Goal: Task Accomplishment & Management: Use online tool/utility

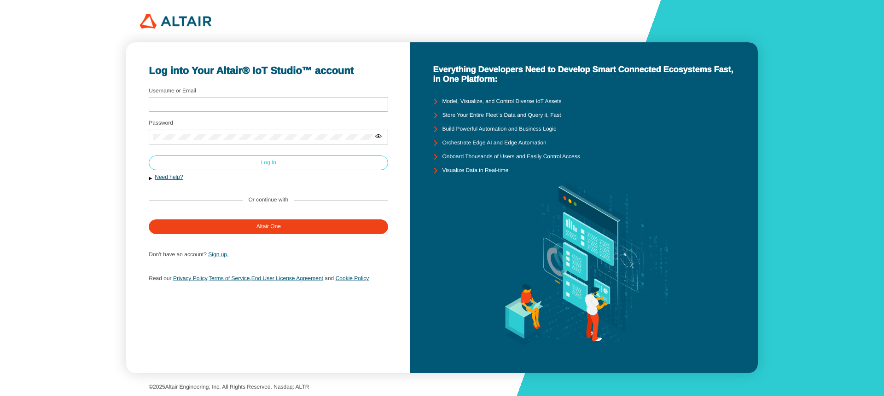
type input "abodas"
click at [187, 156] on paper-button "Log In" at bounding box center [268, 163] width 239 height 15
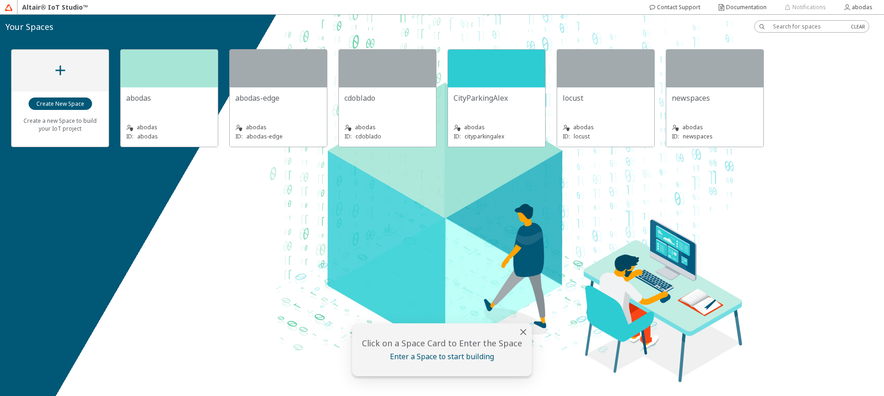
click at [152, 93] on div "abodas" at bounding box center [169, 98] width 86 height 10
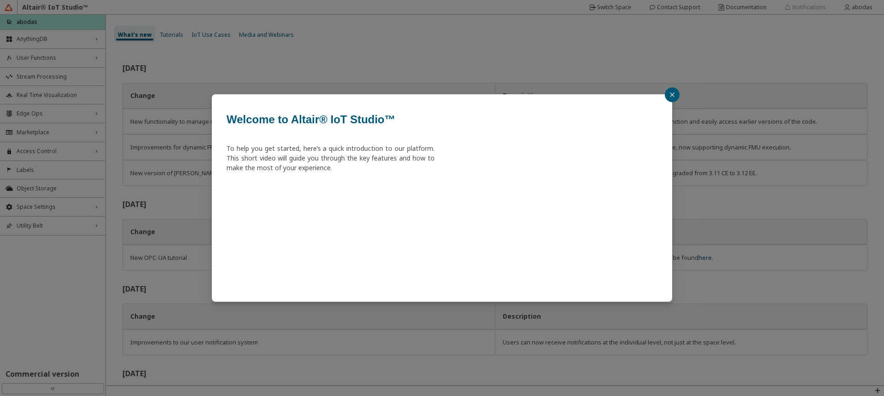
click at [673, 97] on icon "close" at bounding box center [673, 95] width 6 height 6
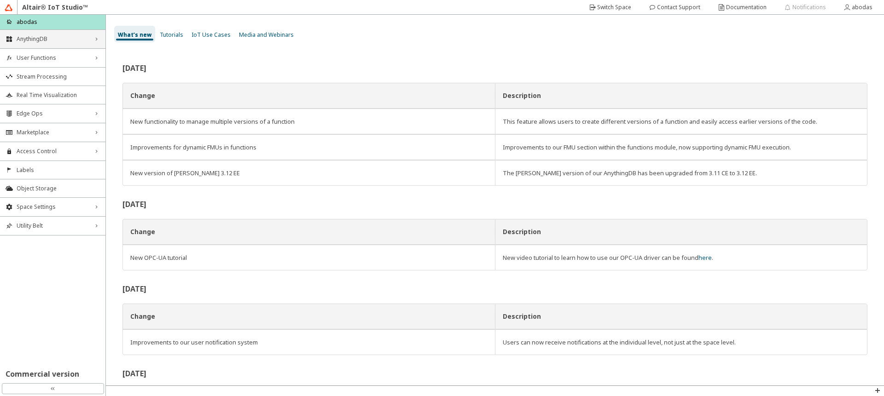
click at [93, 37] on icon "right_chevron" at bounding box center [96, 38] width 7 height 7
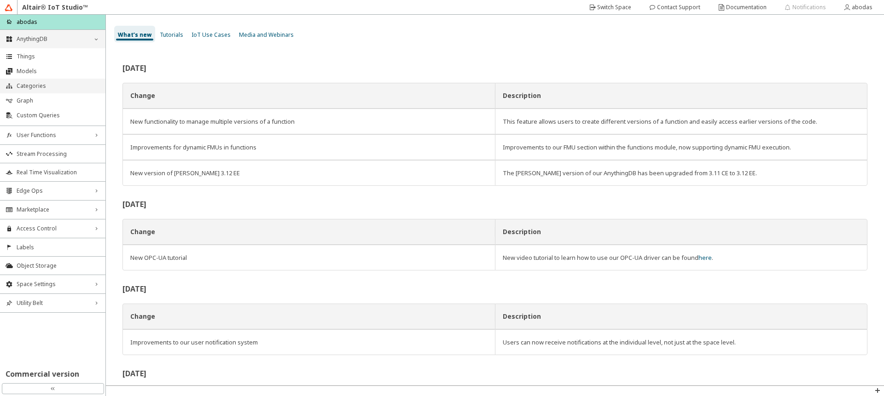
click at [36, 85] on span "Categories" at bounding box center [58, 85] width 83 height 7
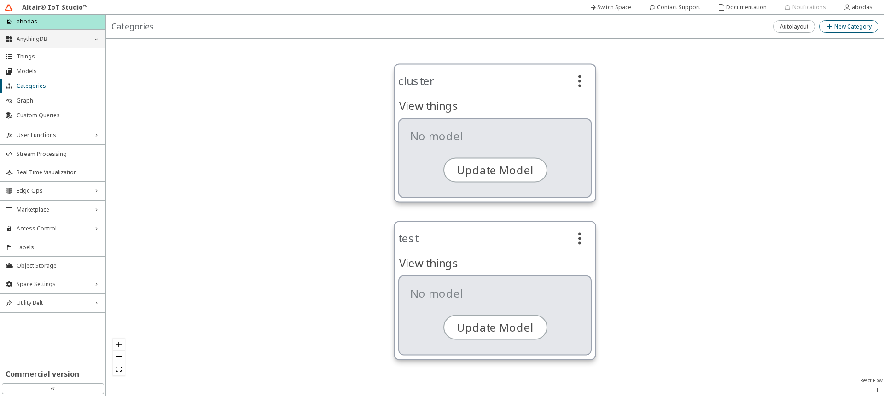
click at [0, 0] on slot "New Category" at bounding box center [0, 0] width 0 height 0
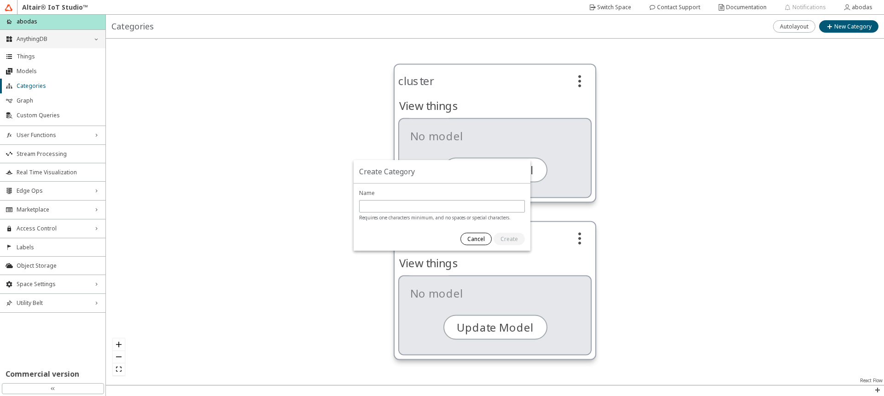
click at [479, 234] on paper-button "Cancel" at bounding box center [475, 239] width 31 height 12
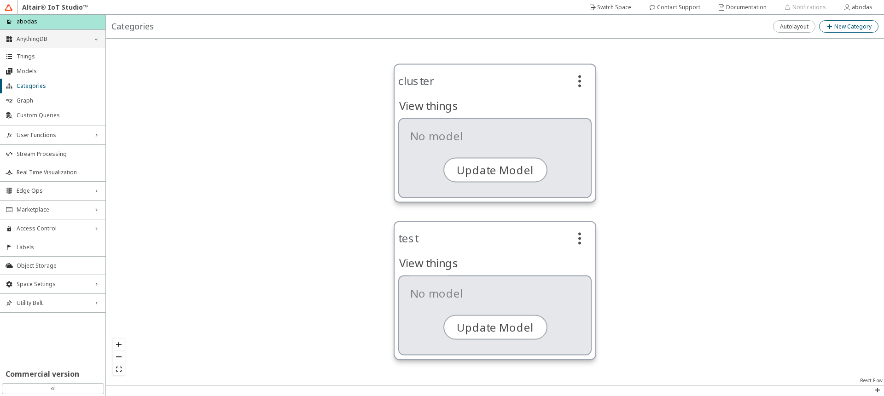
click at [0, 0] on slot "New Category" at bounding box center [0, 0] width 0 height 0
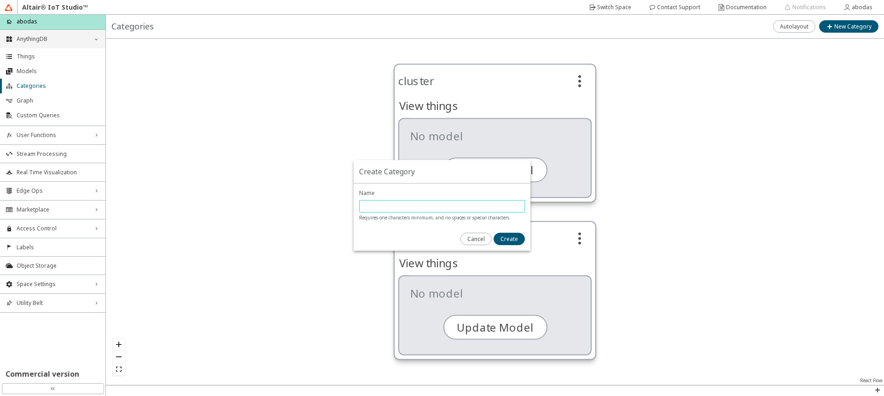
click at [381, 209] on input "text" at bounding box center [441, 207] width 157 height 8
click at [0, 0] on slot "Cancel" at bounding box center [0, 0] width 0 height 0
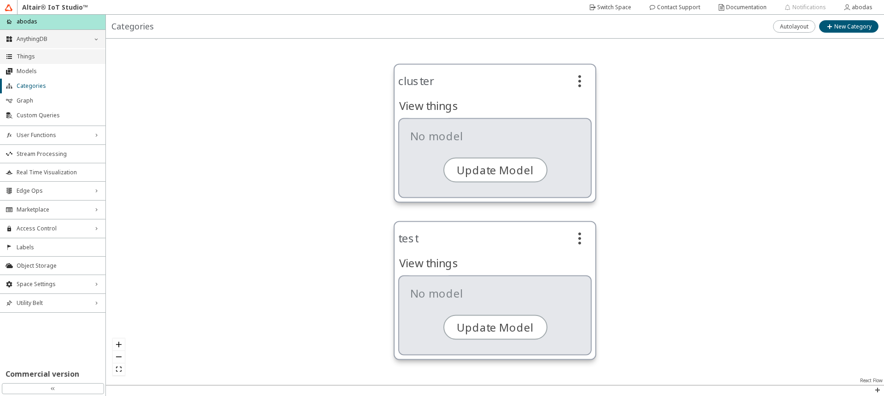
click at [29, 58] on span "Things" at bounding box center [58, 56] width 83 height 7
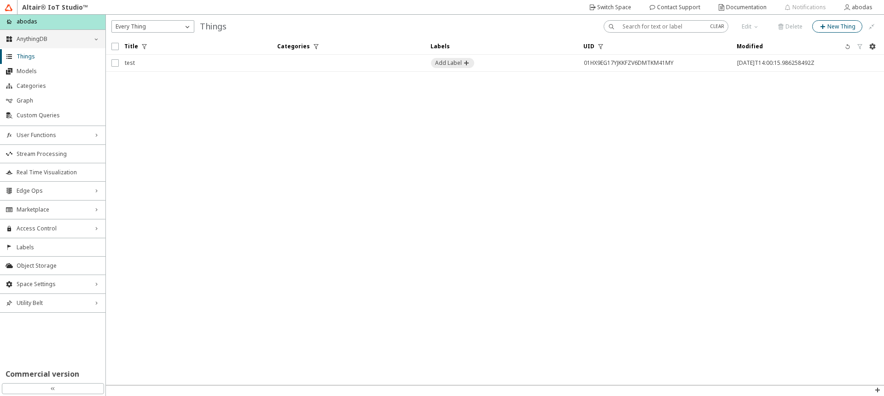
click at [824, 21] on paper-button "New Thing" at bounding box center [837, 26] width 50 height 12
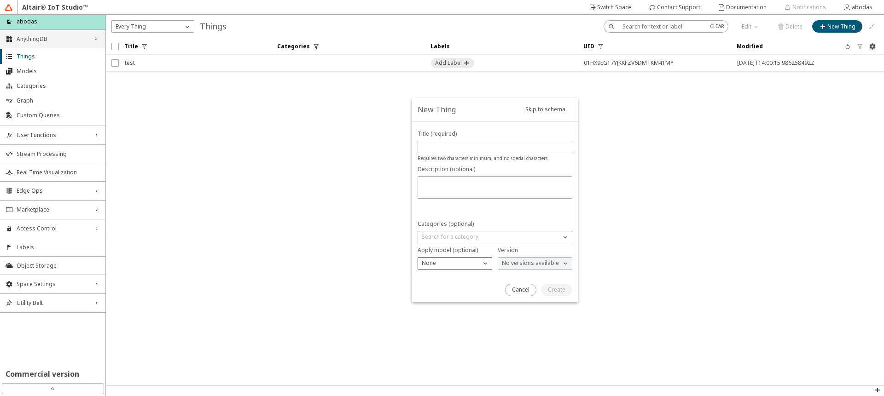
click at [483, 261] on iron-icon at bounding box center [485, 263] width 9 height 9
click at [518, 285] on paper-button "Cancel" at bounding box center [520, 290] width 31 height 12
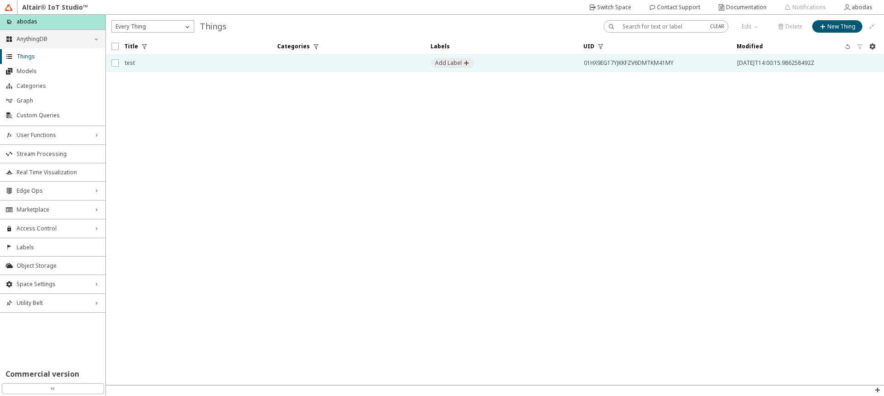
click at [134, 61] on span "test" at bounding box center [195, 63] width 141 height 17
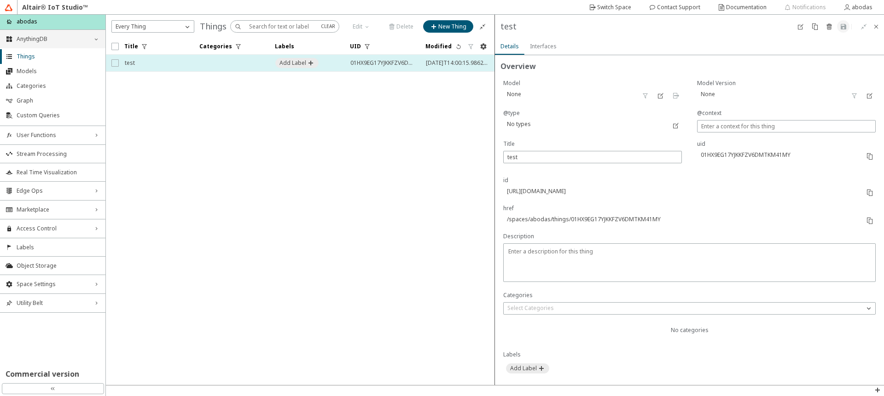
click at [115, 62] on input "checkbox" at bounding box center [114, 62] width 6 height 7
checkbox input "true"
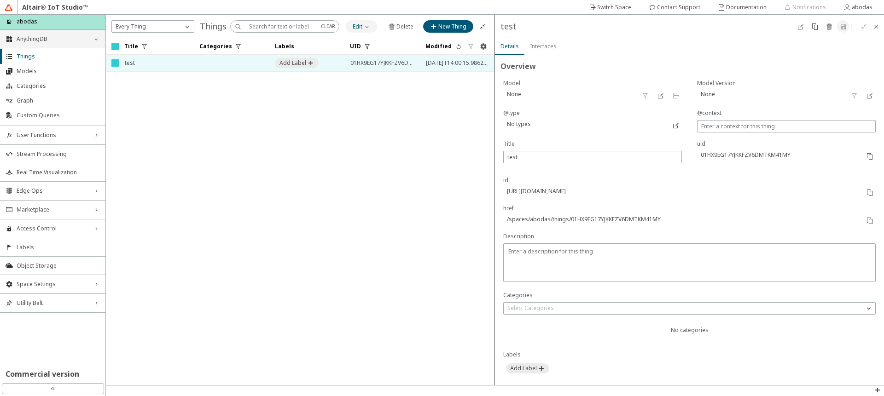
click at [0, 0] on slot "Edit" at bounding box center [0, 0] width 0 height 0
click at [356, 65] on p "Edit Model" at bounding box center [362, 68] width 31 height 17
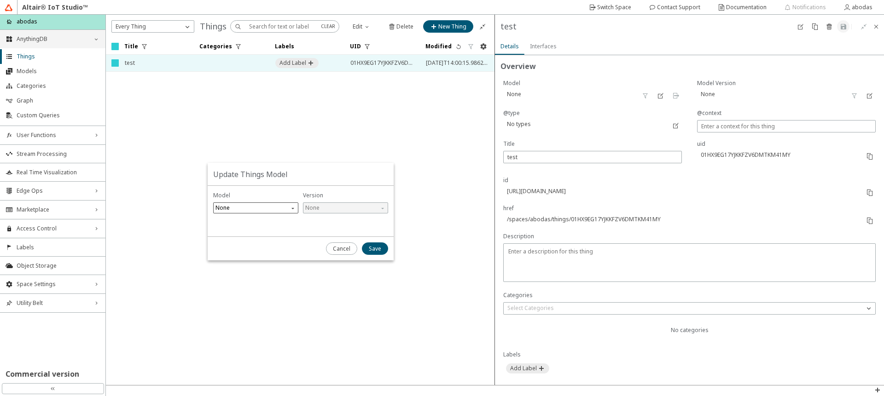
click at [291, 206] on span "None" at bounding box center [256, 208] width 82 height 11
click at [340, 244] on paper-button "Cancel" at bounding box center [341, 249] width 31 height 12
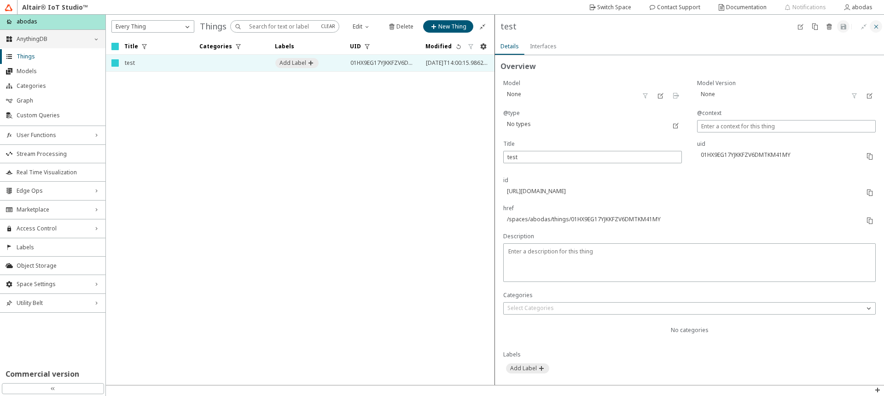
click at [873, 23] on iron-icon at bounding box center [876, 26] width 7 height 7
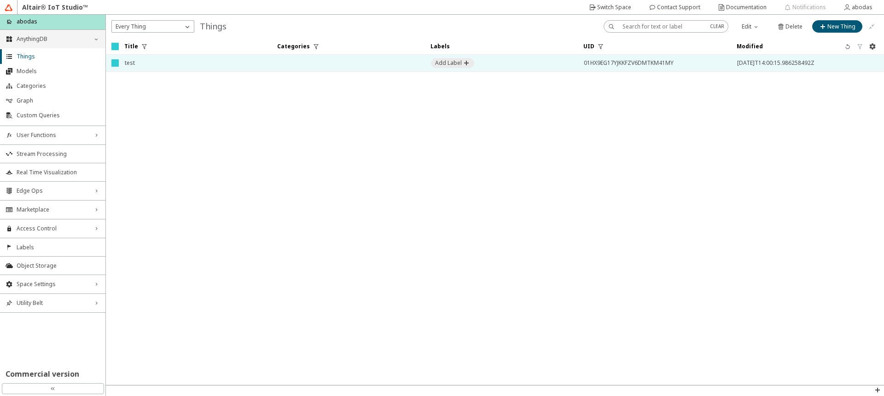
click at [114, 63] on input "checkbox" at bounding box center [114, 62] width 6 height 7
checkbox input "false"
click at [113, 67] on td at bounding box center [112, 63] width 13 height 17
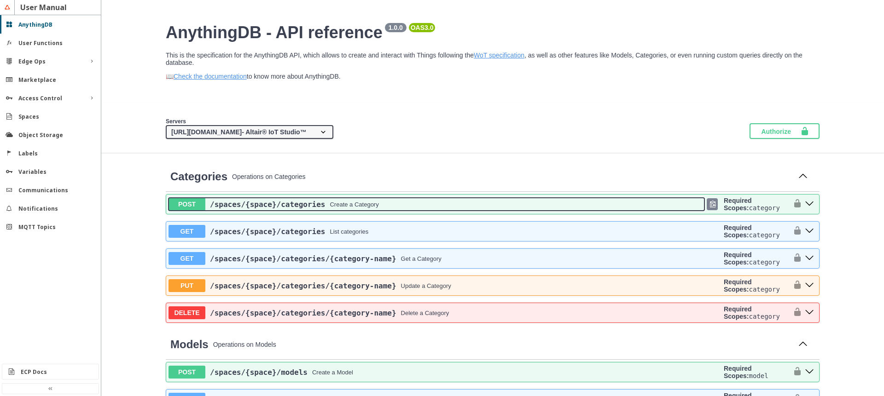
click at [319, 210] on button "POST /spaces /{space} /categories Create a Category" at bounding box center [437, 204] width 536 height 13
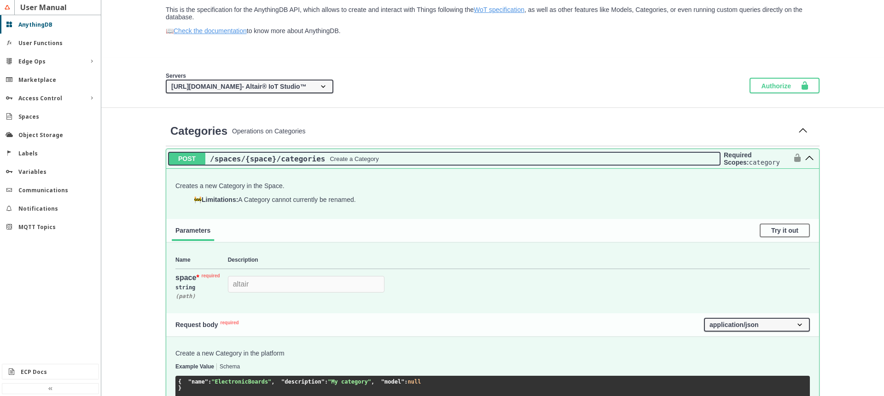
scroll to position [111, 0]
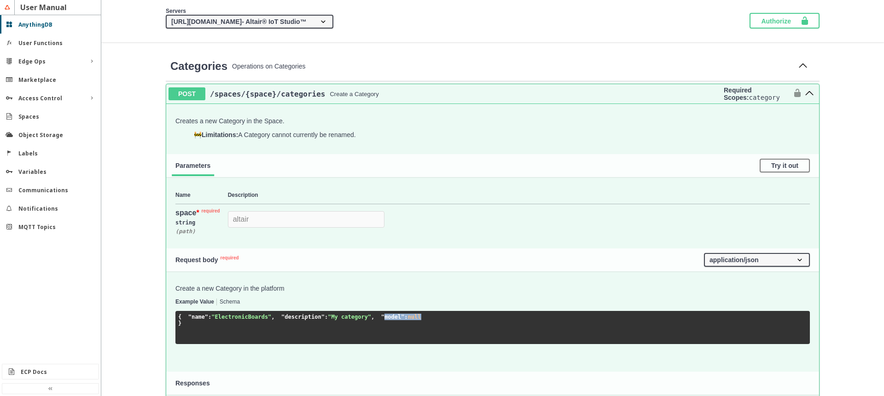
drag, startPoint x: 232, startPoint y: 338, endPoint x: 186, endPoint y: 338, distance: 46.5
click at [186, 338] on pre "{ "name" : "ElectronicBoards" , "description" : "My category" , "model" : null }" at bounding box center [492, 327] width 635 height 33
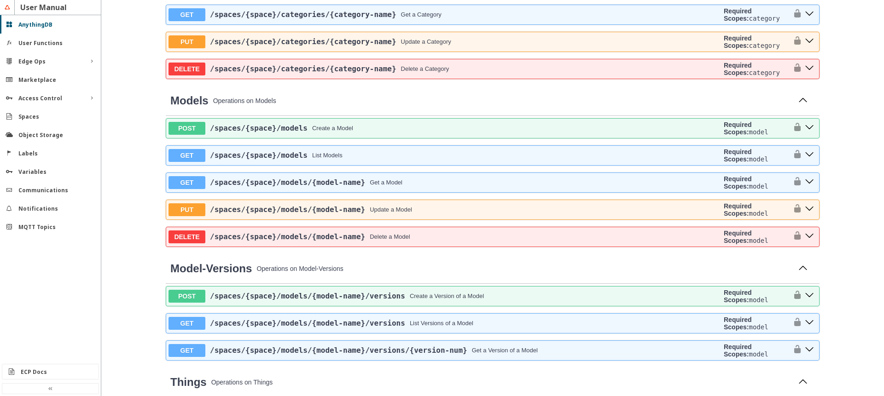
scroll to position [1160, 0]
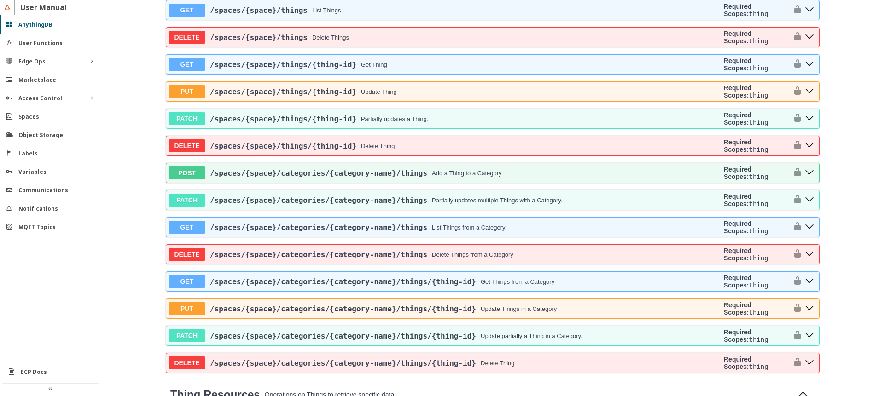
scroll to position [2597, 0]
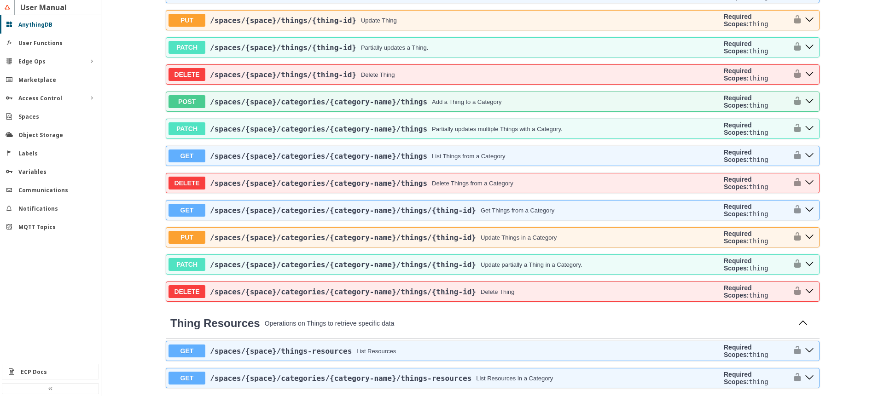
select select "false"
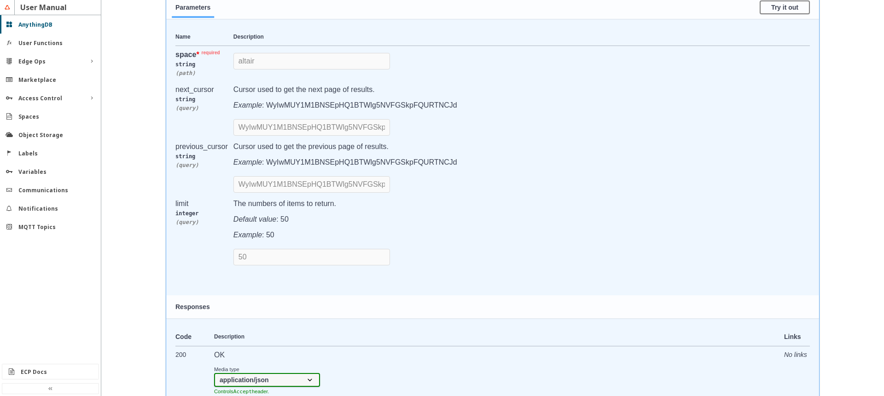
scroll to position [1216, 0]
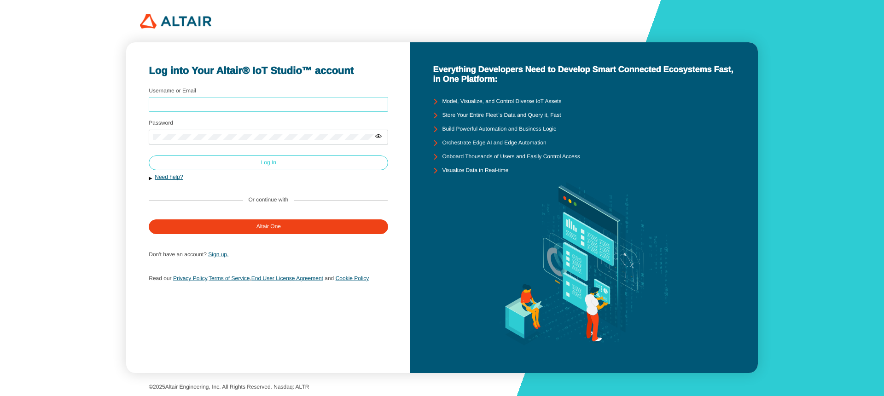
type input "abodas"
click at [207, 165] on paper-button "Log In" at bounding box center [268, 163] width 239 height 15
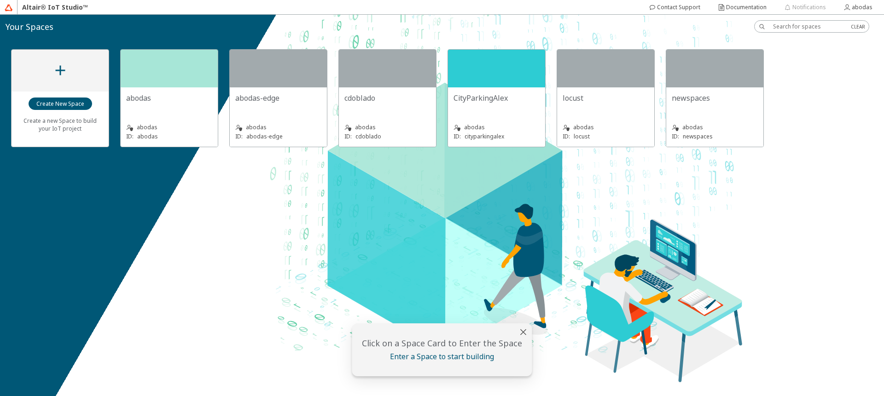
click at [150, 116] on div "abodas ID: abodas" at bounding box center [169, 126] width 86 height 30
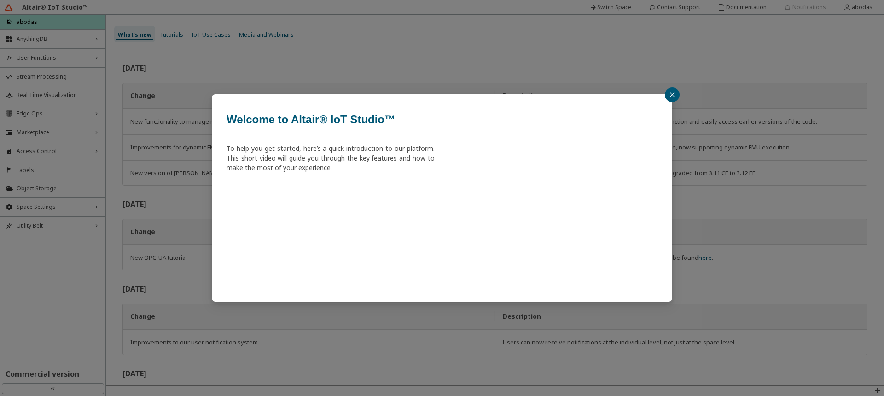
click at [664, 95] on div "Welcome to Altair® IoT Studio™ To help you get started, here’s a quick introduc…" at bounding box center [442, 198] width 460 height 208
click at [668, 95] on button "button" at bounding box center [672, 94] width 15 height 15
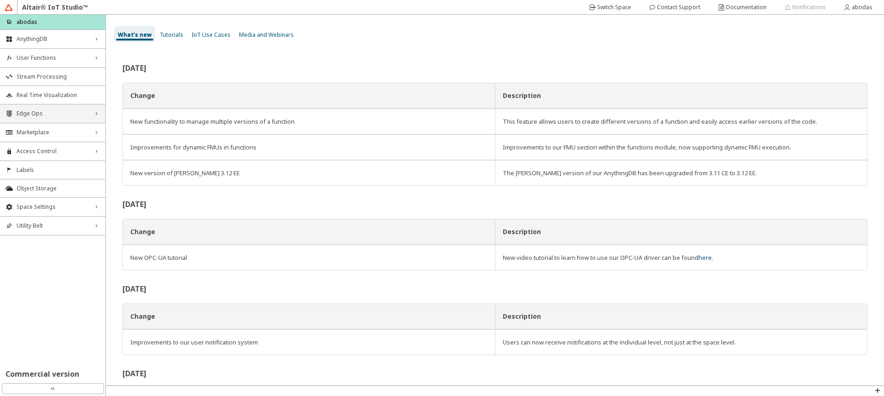
click at [73, 119] on div "Edge Ops right_chevron" at bounding box center [52, 114] width 105 height 18
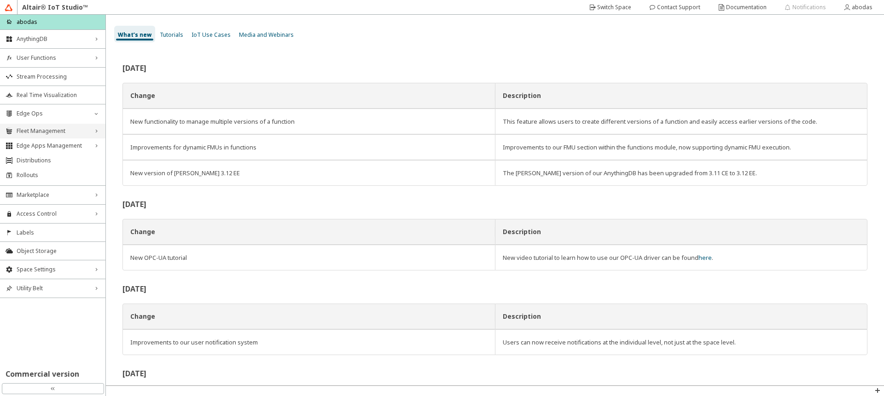
click at [53, 132] on span "Fleet Management" at bounding box center [53, 131] width 72 height 7
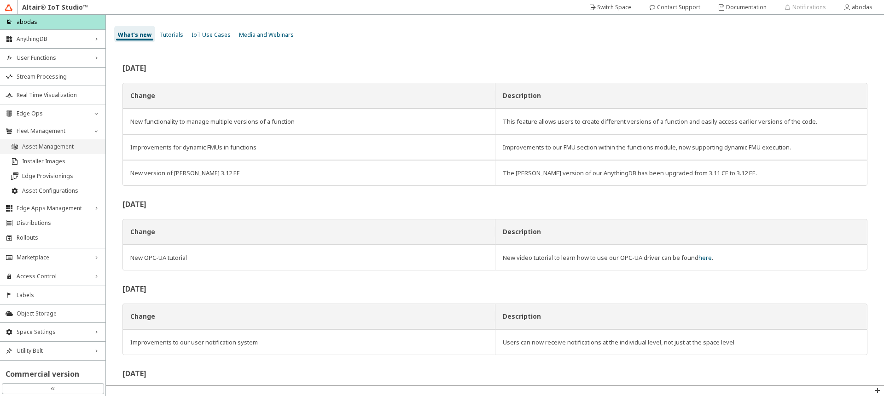
click at [47, 150] on span "Asset Management" at bounding box center [61, 146] width 78 height 7
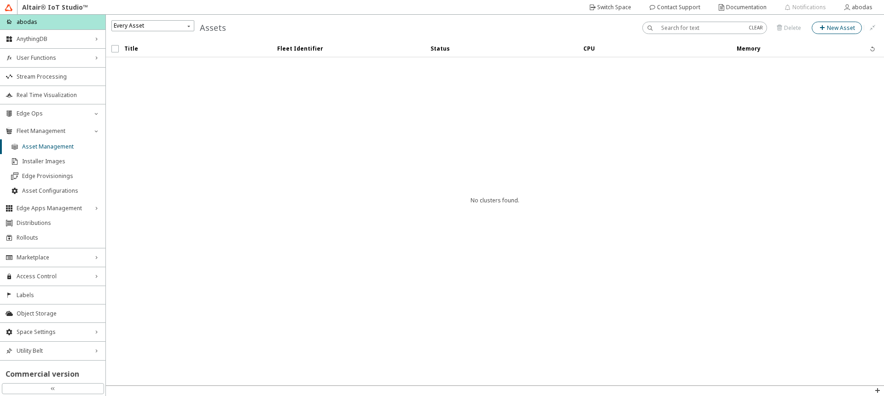
click at [0, 0] on slot "New Asset" at bounding box center [0, 0] width 0 height 0
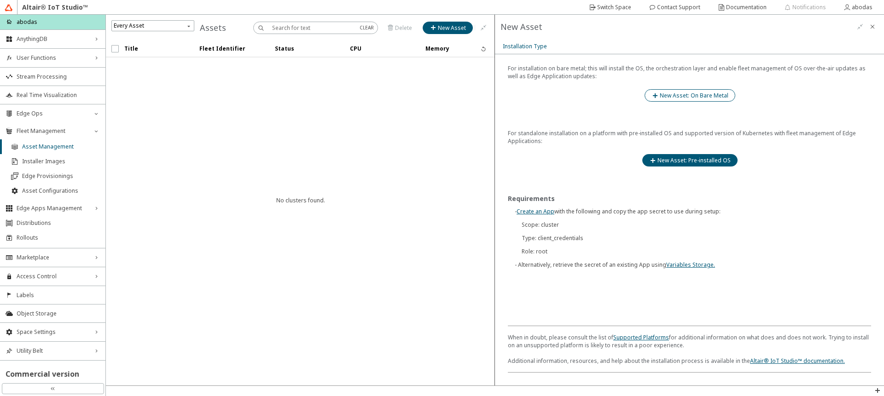
click at [0, 0] on slot "New Asset: On Bare Metal" at bounding box center [0, 0] width 0 height 0
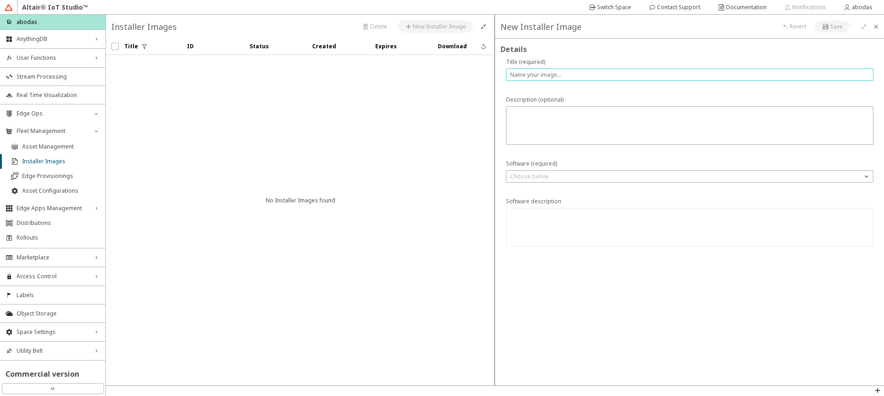
click at [563, 76] on input "text" at bounding box center [689, 75] width 359 height 8
type input "edge1"
click at [534, 178] on p "Choose below" at bounding box center [530, 177] width 46 height 8
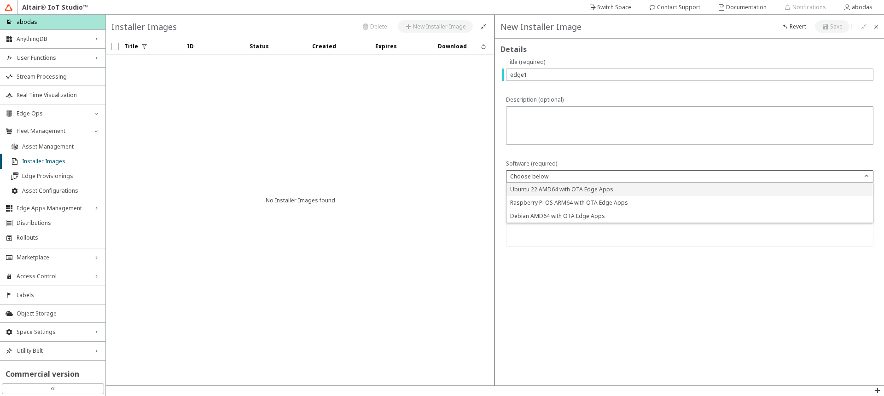
click at [557, 189] on span "Ubuntu 22 AMD64 with OTA Edge Apps" at bounding box center [561, 190] width 103 height 8
type textarea "Ubuntu 22 for Intel/AMD 64bit with OTA client for Edge App fleet management"
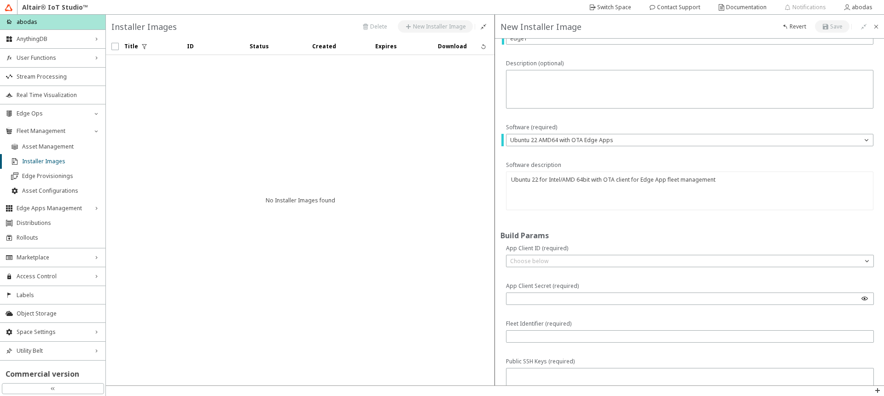
scroll to position [55, 0]
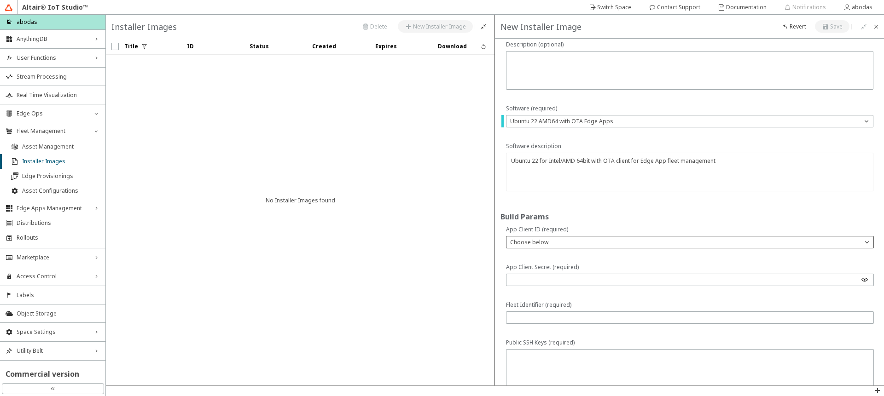
click at [559, 244] on div "Choose below" at bounding box center [685, 242] width 356 height 9
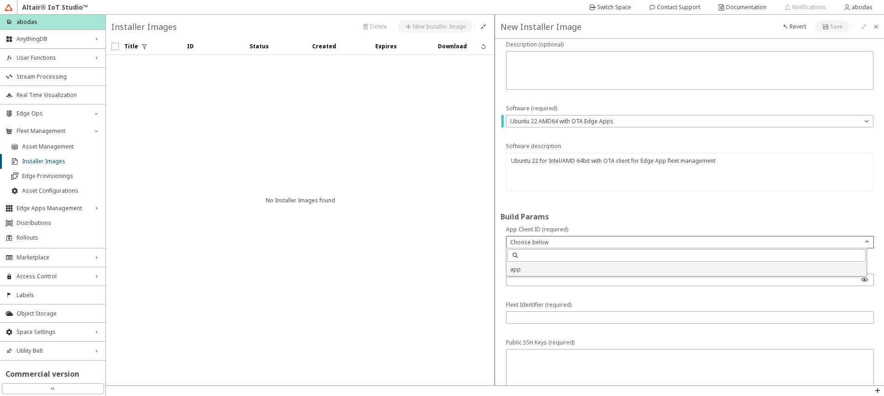
click at [550, 270] on p "app" at bounding box center [687, 270] width 360 height 8
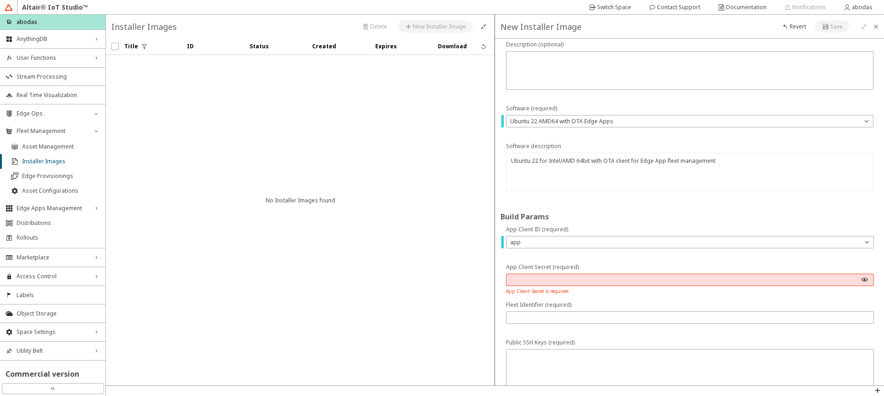
click at [588, 265] on p "App Client Secret (required)" at bounding box center [690, 267] width 368 height 8
click at [878, 26] on iron-icon at bounding box center [876, 26] width 7 height 7
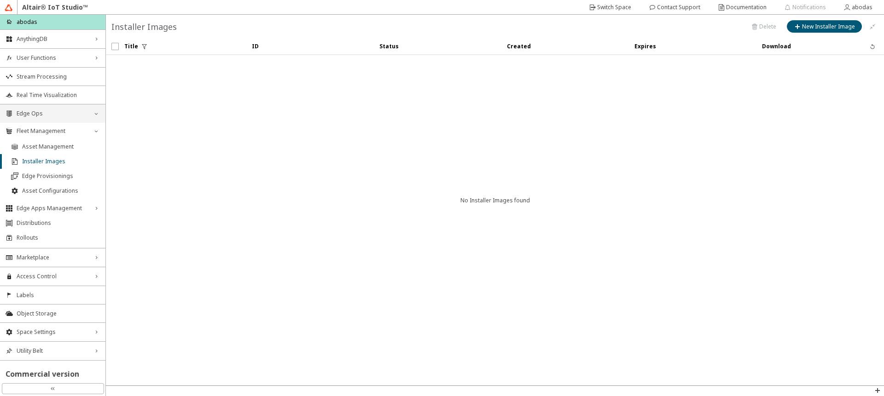
click at [59, 114] on span "Edge Ops" at bounding box center [53, 113] width 72 height 7
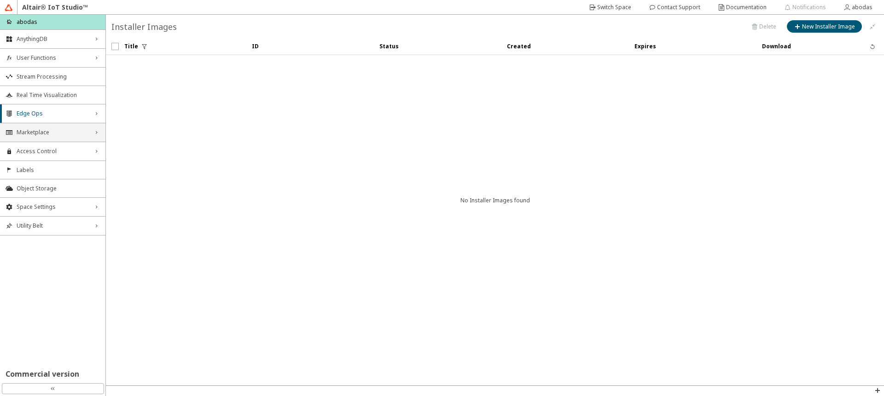
click at [58, 134] on span "Marketplace" at bounding box center [53, 132] width 72 height 7
click at [70, 182] on span "Access Control" at bounding box center [53, 184] width 72 height 7
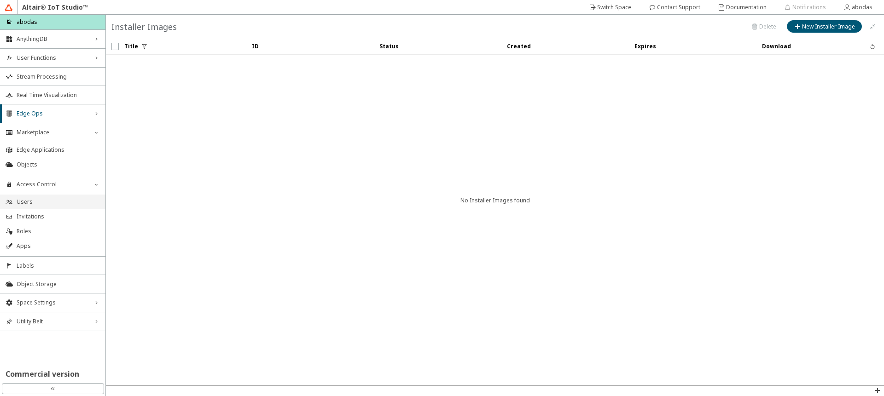
click at [70, 201] on span "Users" at bounding box center [58, 201] width 83 height 7
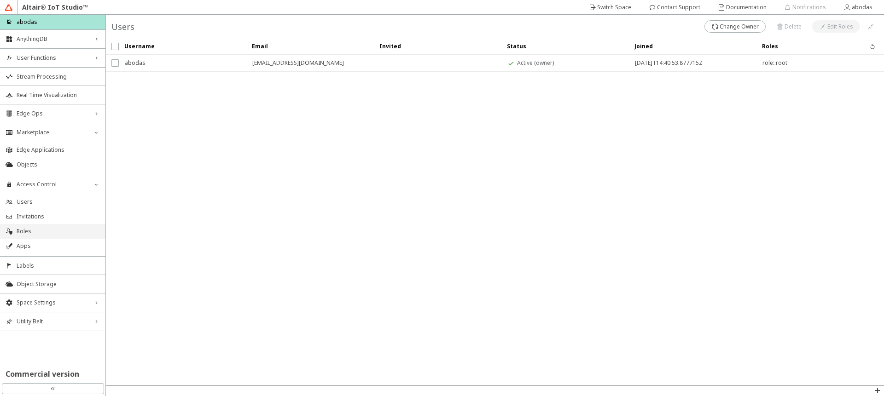
click at [50, 233] on span "Roles" at bounding box center [58, 231] width 83 height 7
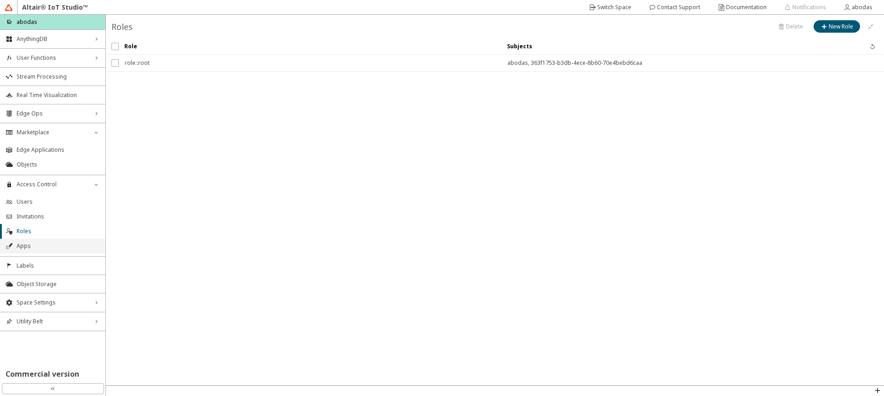
click at [44, 245] on span "Apps" at bounding box center [58, 246] width 83 height 7
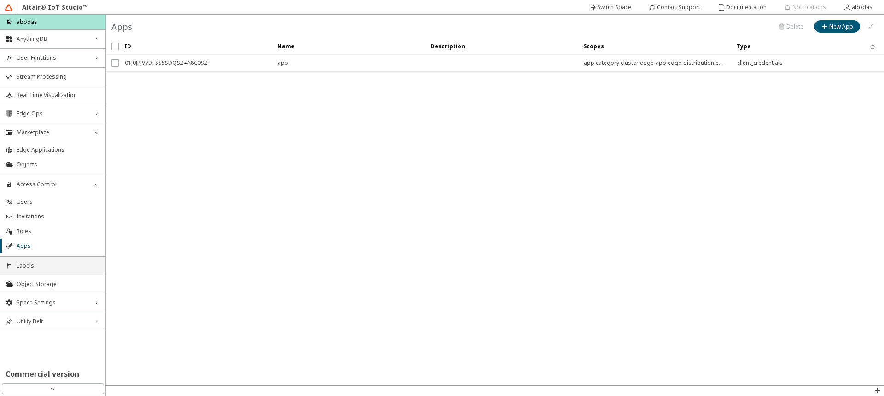
click at [35, 266] on span "Labels" at bounding box center [58, 265] width 83 height 7
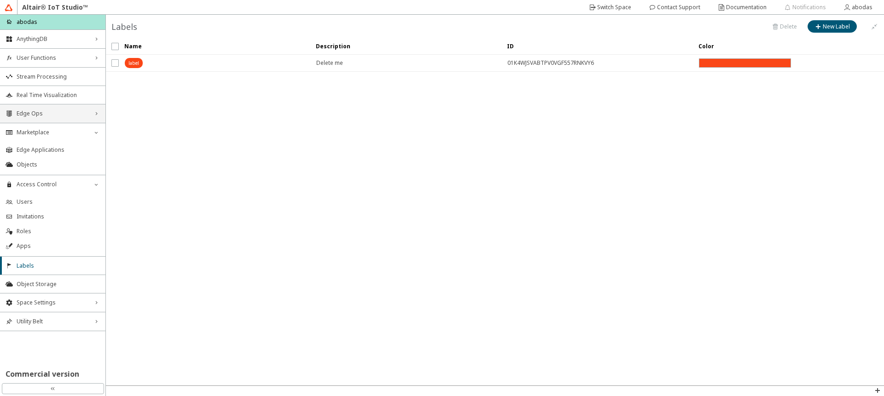
click at [52, 111] on span "Edge Ops" at bounding box center [53, 113] width 72 height 7
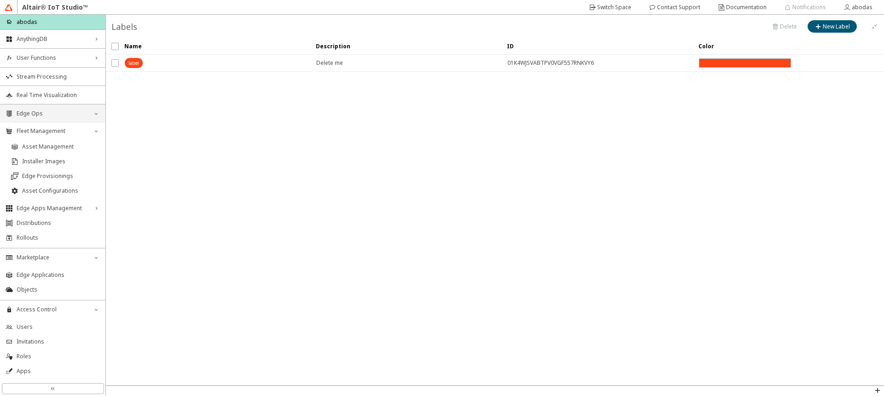
click at [54, 116] on span "Edge Ops" at bounding box center [53, 113] width 72 height 7
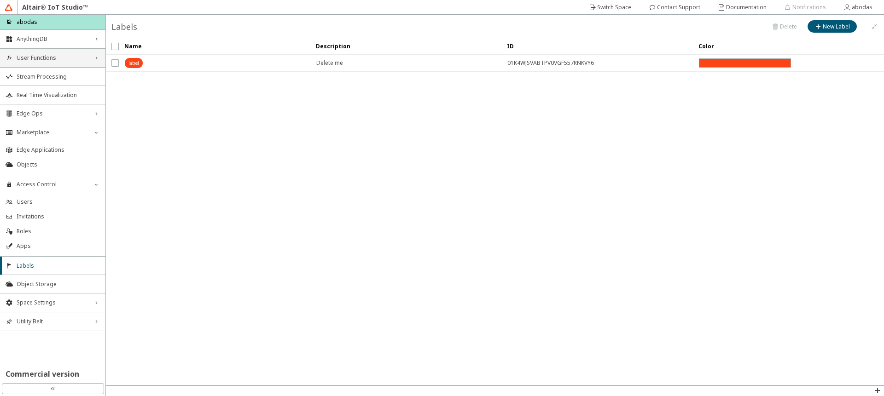
click at [62, 59] on span "User Functions" at bounding box center [53, 57] width 72 height 7
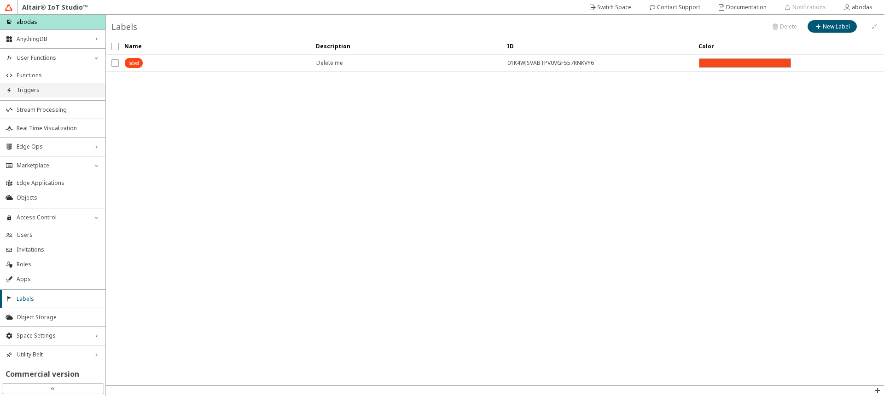
click at [50, 86] on li "Triggers" at bounding box center [52, 90] width 105 height 15
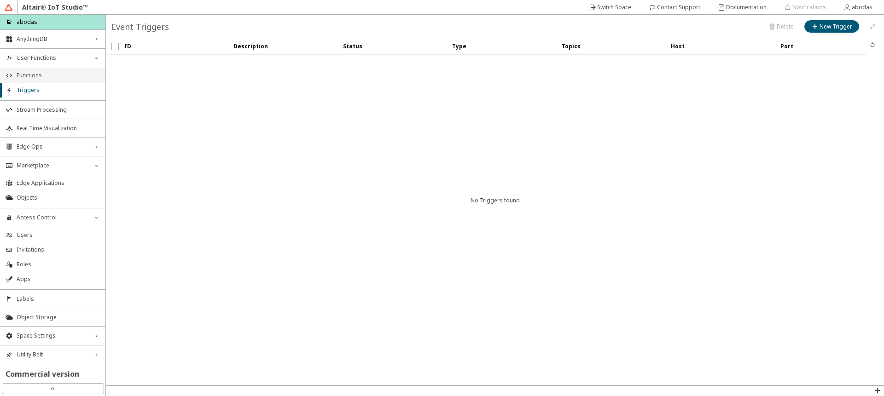
click at [53, 73] on span "Functions" at bounding box center [58, 75] width 83 height 7
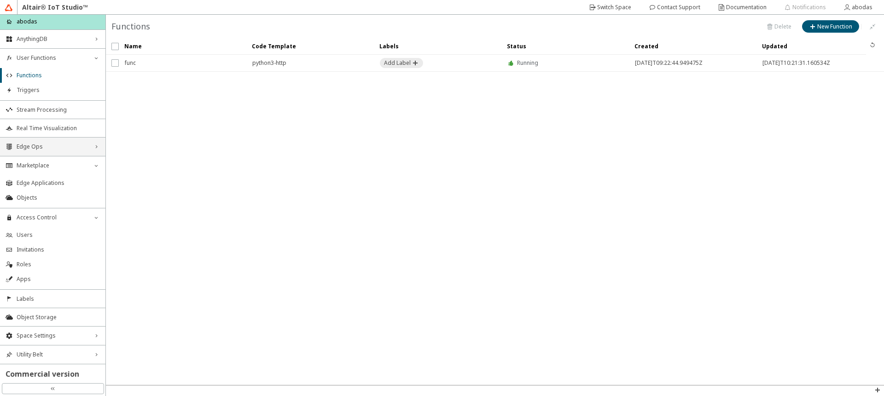
click at [63, 148] on span "Edge Ops" at bounding box center [53, 146] width 72 height 7
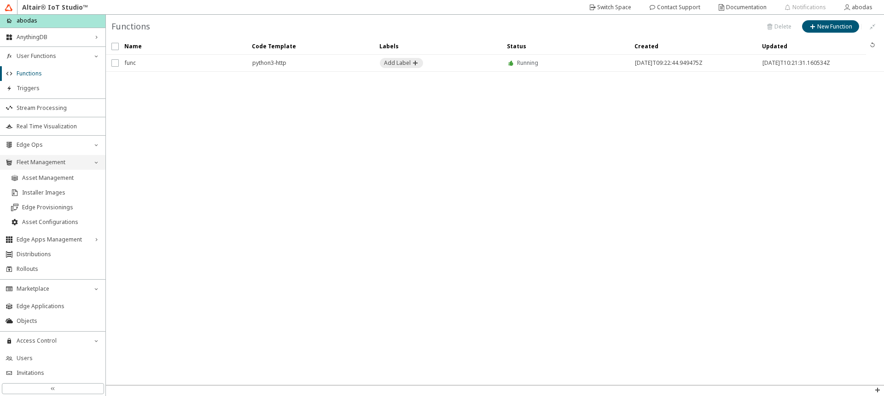
click at [56, 164] on span "Fleet Management" at bounding box center [53, 162] width 72 height 7
click at [55, 164] on span "Fleet Management" at bounding box center [53, 162] width 72 height 7
click at [51, 180] on span "Asset Management" at bounding box center [61, 178] width 78 height 7
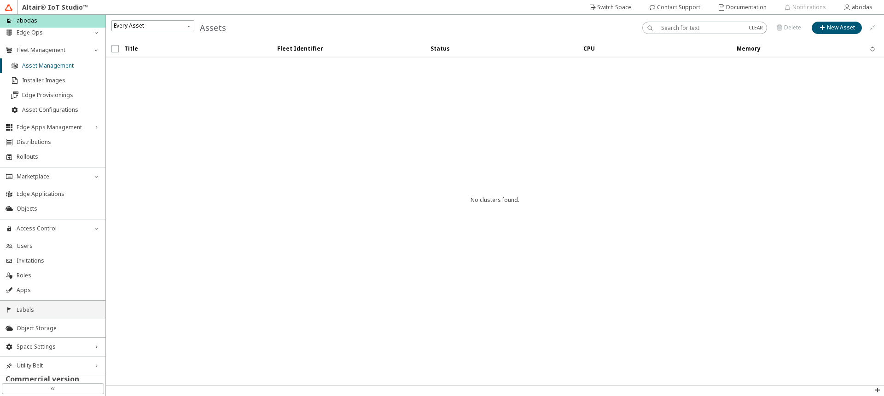
scroll to position [117, 0]
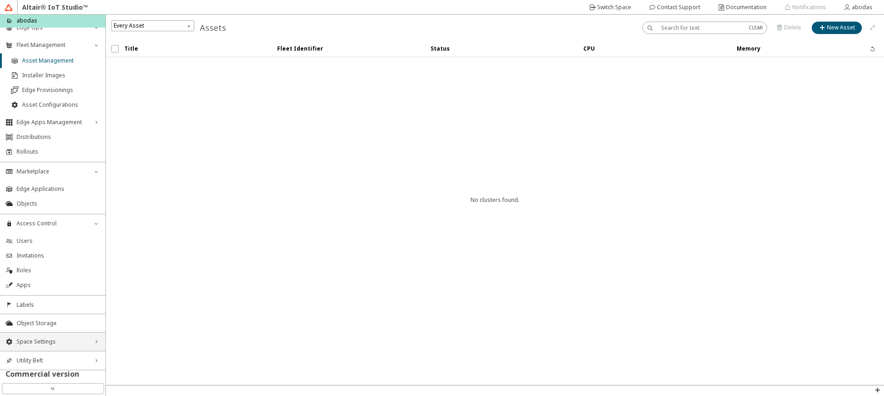
click at [47, 340] on span "Space Settings" at bounding box center [53, 341] width 72 height 7
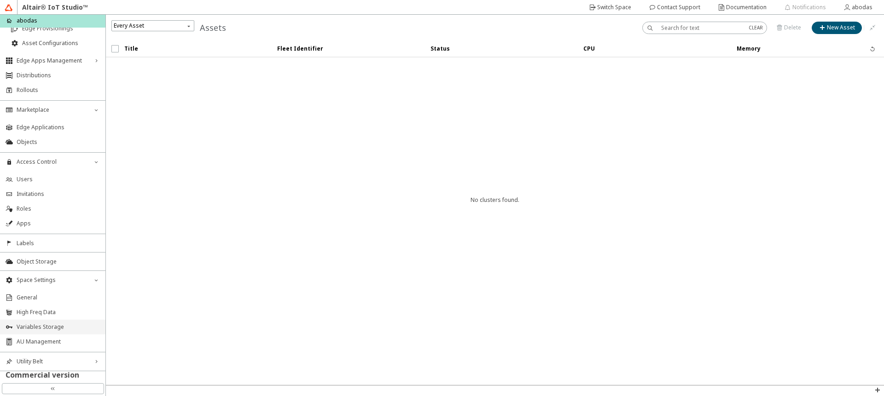
scroll to position [180, 0]
click at [36, 327] on span "Variables Storage" at bounding box center [58, 326] width 83 height 7
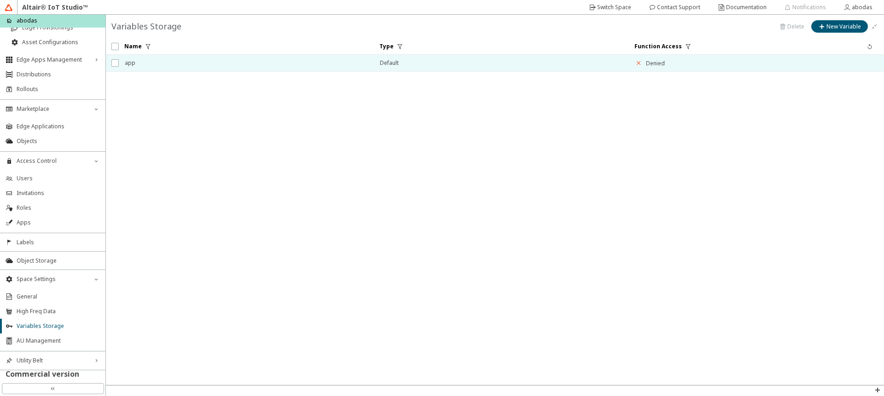
click at [309, 62] on span "app" at bounding box center [246, 63] width 243 height 17
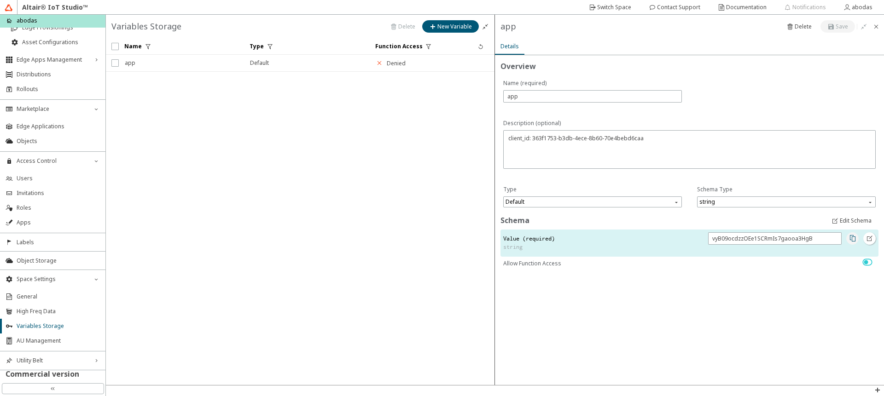
click at [850, 240] on iron-icon at bounding box center [852, 238] width 7 height 7
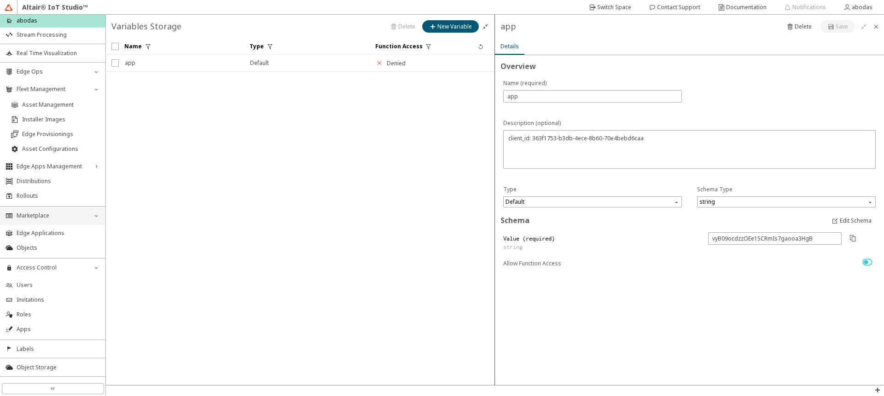
scroll to position [70, 0]
click at [41, 110] on span "Asset Management" at bounding box center [61, 108] width 78 height 7
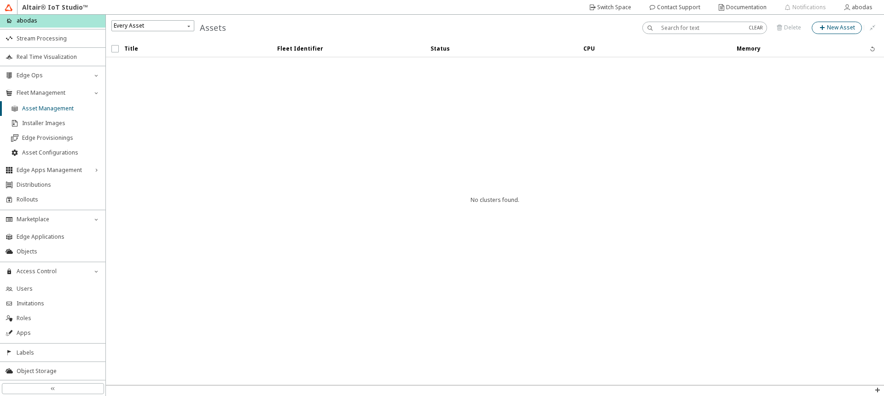
click at [0, 0] on slot "New Asset" at bounding box center [0, 0] width 0 height 0
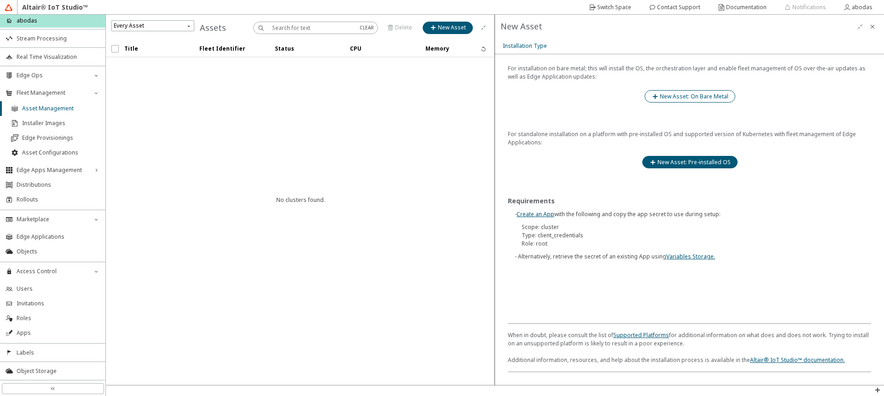
click at [0, 0] on slot "New Asset: On Bare Metal" at bounding box center [0, 0] width 0 height 0
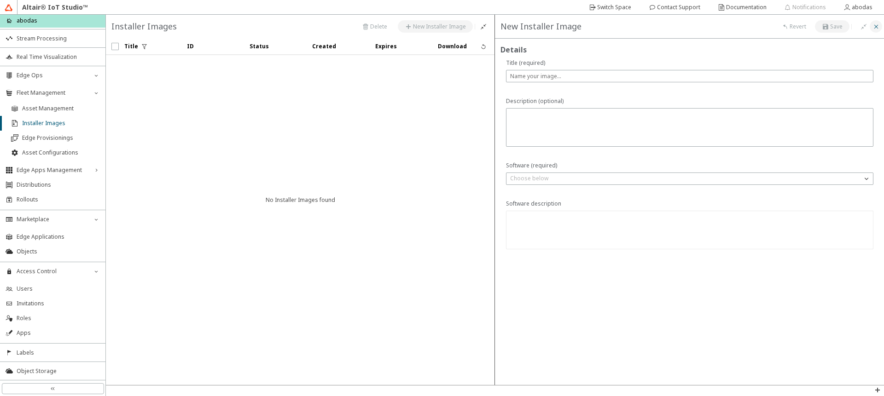
click at [880, 29] on paper-button at bounding box center [876, 26] width 12 height 12
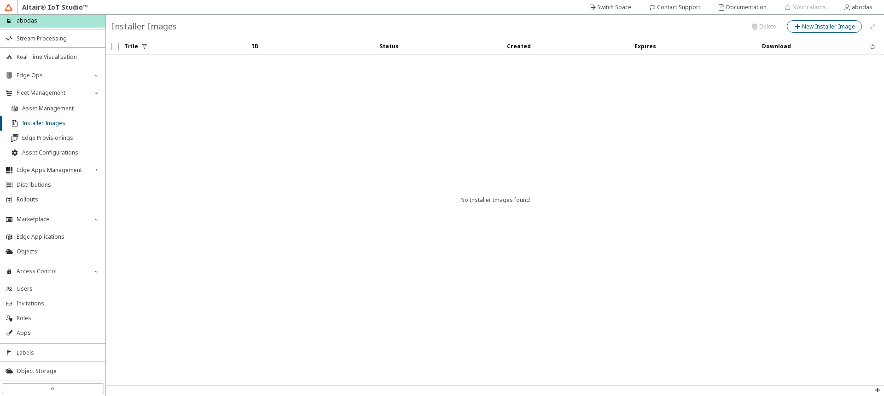
click at [0, 0] on slot "New Installer Image" at bounding box center [0, 0] width 0 height 0
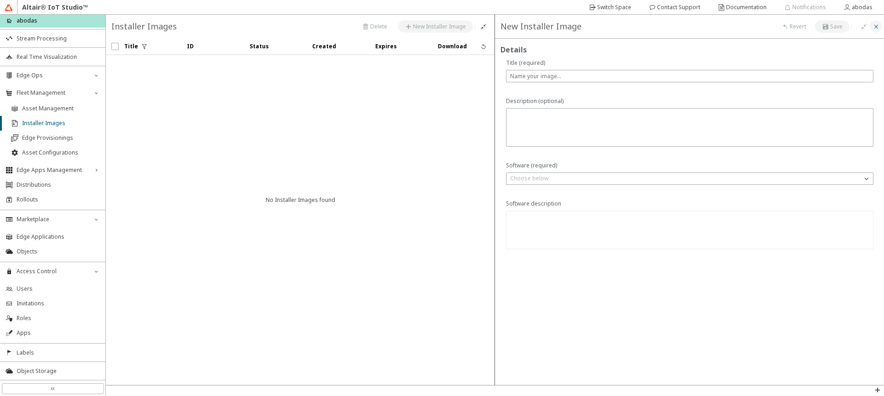
click at [874, 26] on iron-icon at bounding box center [876, 26] width 7 height 7
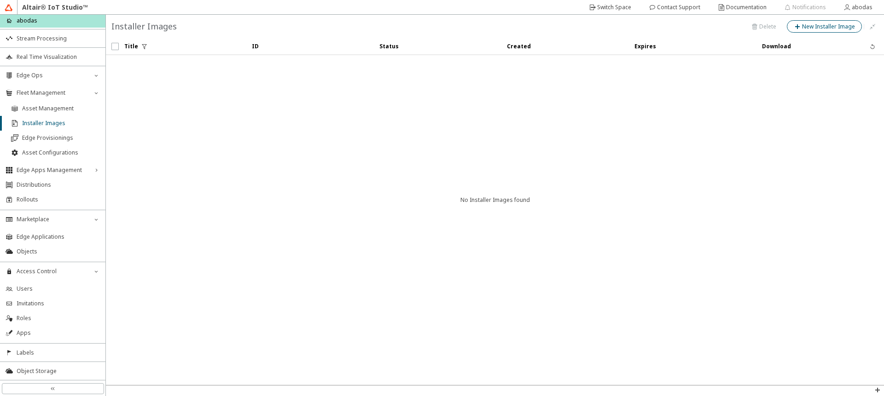
click at [0, 0] on slot "New Installer Image" at bounding box center [0, 0] width 0 height 0
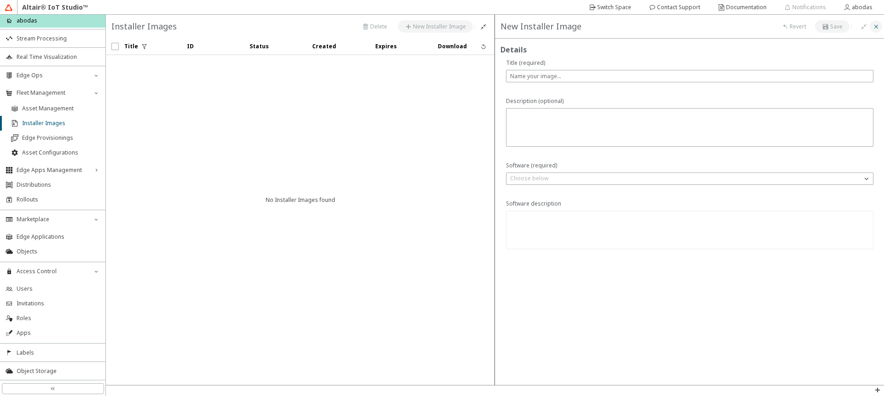
click at [874, 28] on iron-icon at bounding box center [876, 26] width 7 height 7
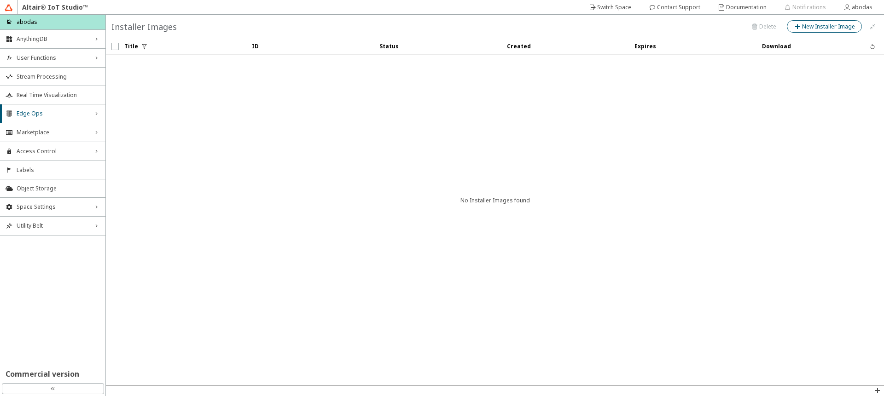
click at [0, 0] on slot "New Installer Image" at bounding box center [0, 0] width 0 height 0
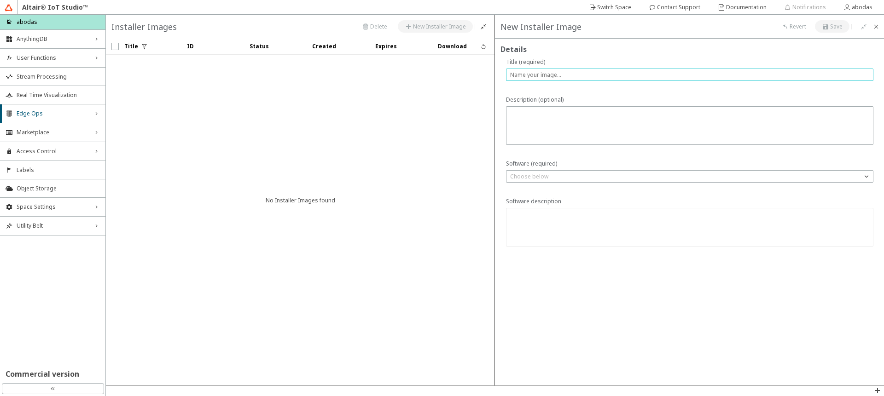
click at [534, 75] on input "text" at bounding box center [689, 75] width 359 height 8
click at [541, 76] on input "text" at bounding box center [689, 75] width 359 height 8
click at [515, 76] on input "text" at bounding box center [689, 75] width 359 height 8
type input "edge1"
click at [577, 176] on div "Choose below" at bounding box center [684, 176] width 355 height 9
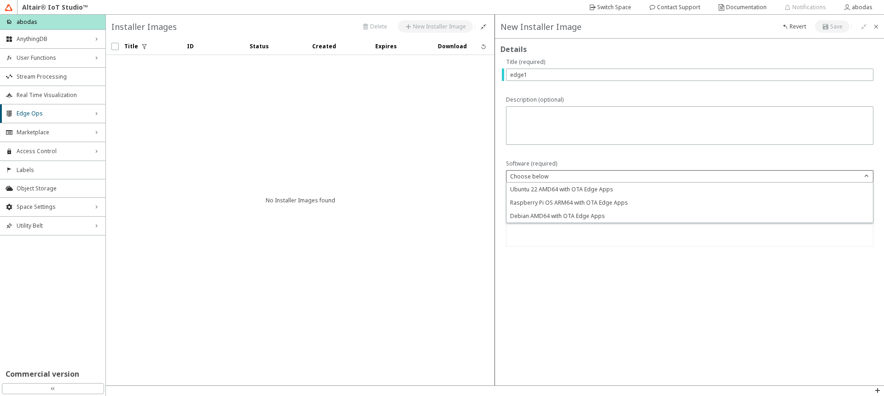
click at [577, 176] on div "Choose below" at bounding box center [684, 176] width 355 height 9
click at [574, 177] on div "Choose below" at bounding box center [684, 176] width 355 height 9
click at [543, 189] on span "Ubuntu 22 AMD64 with OTA Edge Apps" at bounding box center [561, 190] width 103 height 8
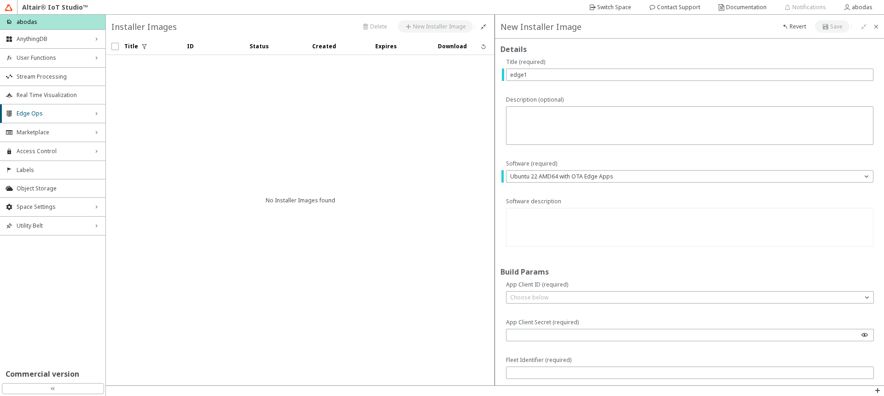
type textarea "Ubuntu 22 for Intel/AMD 64bit with OTA client for Edge App fleet management"
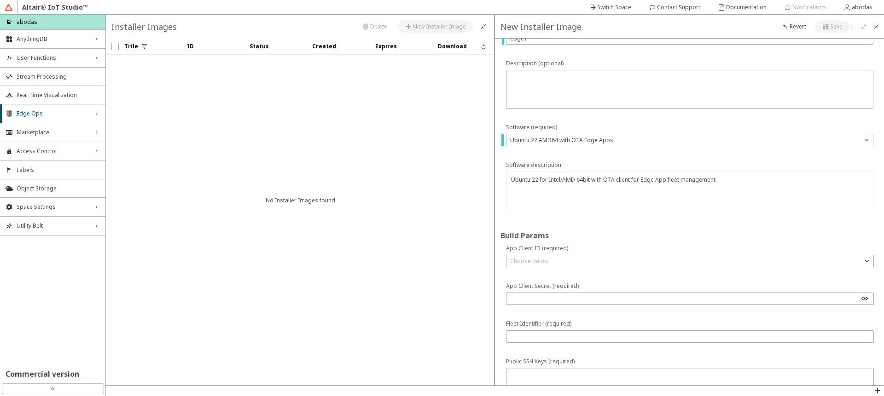
scroll to position [55, 0]
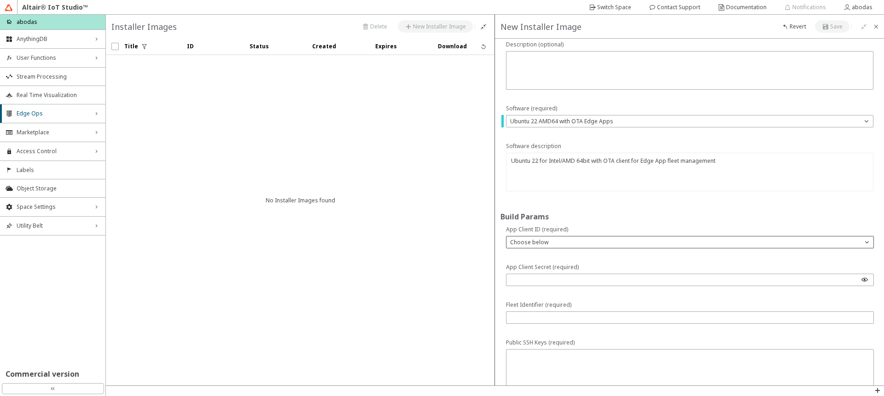
click at [540, 244] on p "Choose below" at bounding box center [530, 243] width 46 height 8
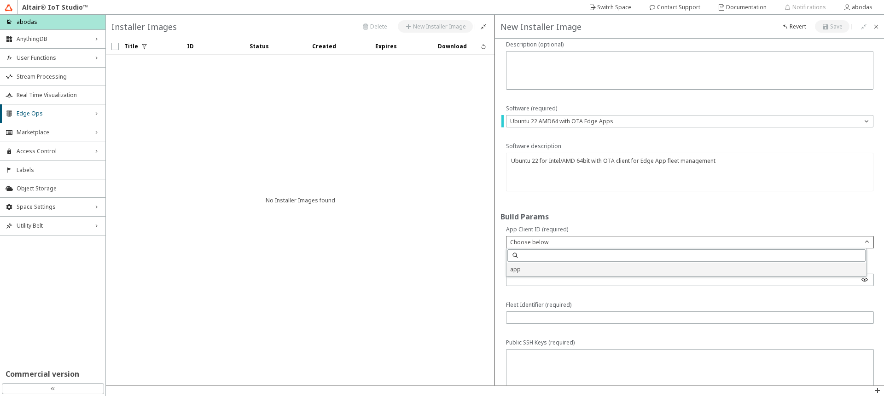
click at [527, 273] on p "app" at bounding box center [687, 270] width 360 height 8
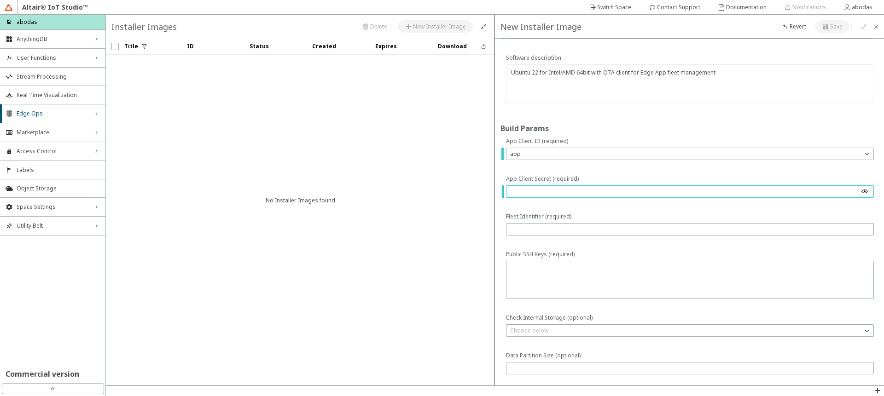
scroll to position [158, 0]
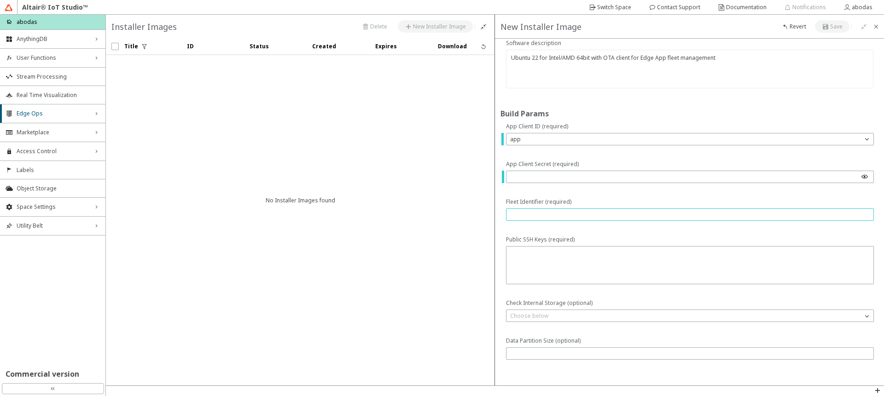
click at [570, 212] on input "text" at bounding box center [690, 215] width 360 height 8
type input "main"
click at [575, 262] on textarea at bounding box center [690, 267] width 361 height 34
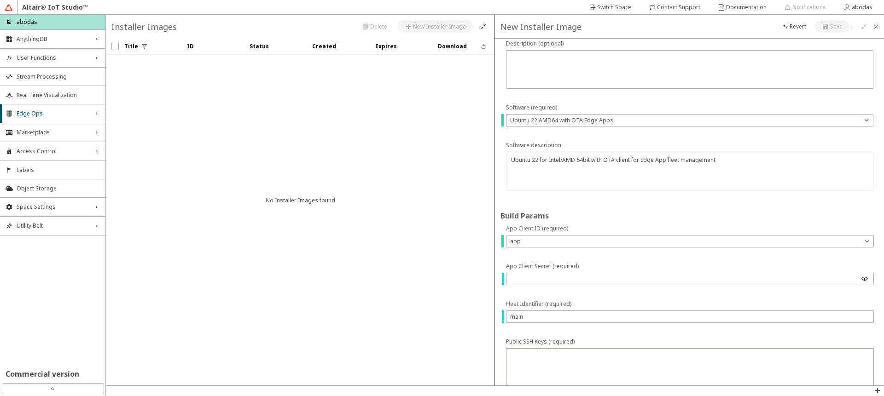
scroll to position [0, 0]
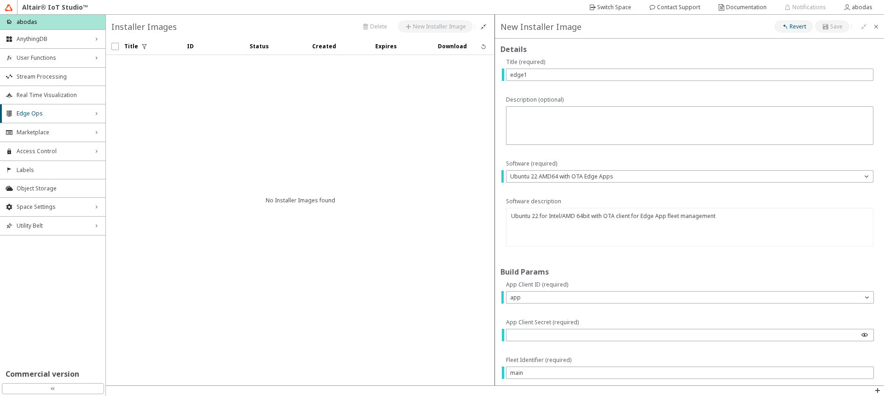
click at [798, 30] on paper-button "Revert" at bounding box center [794, 26] width 39 height 12
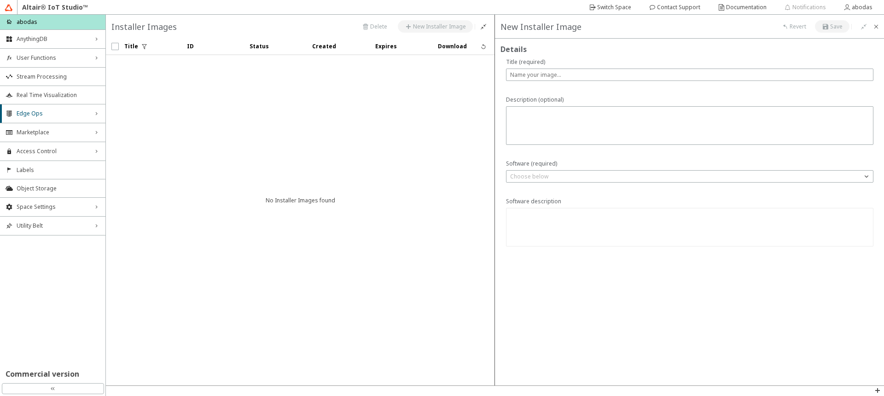
click at [798, 25] on unity-button at bounding box center [794, 26] width 39 height 12
click at [25, 127] on div "Marketplace right_chevron" at bounding box center [52, 132] width 105 height 18
click at [31, 116] on span "Edge Ops" at bounding box center [53, 113] width 72 height 7
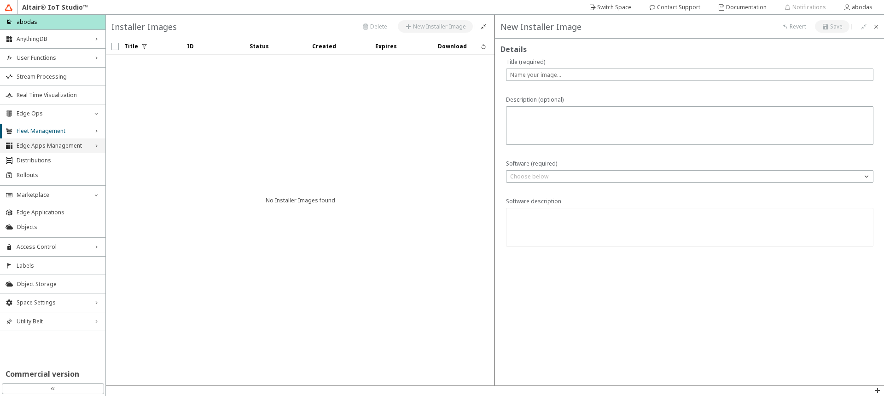
click at [24, 144] on span "Edge Apps Management" at bounding box center [53, 145] width 72 height 7
click at [27, 157] on li "Edge Applications" at bounding box center [52, 161] width 105 height 15
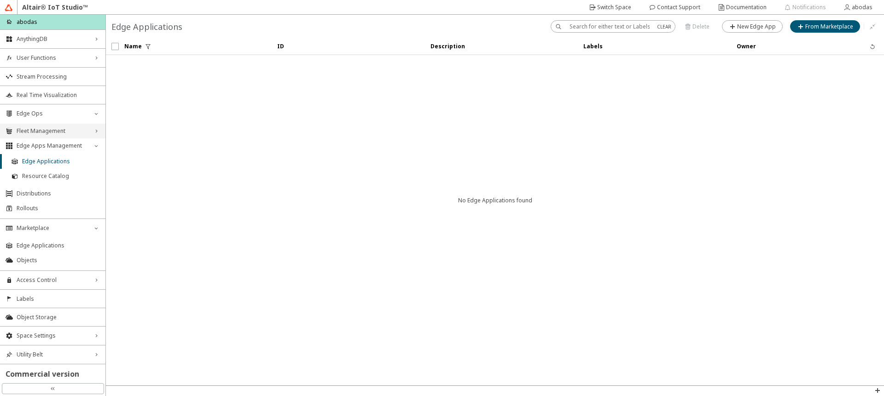
click at [57, 137] on div "Fleet Management right_chevron" at bounding box center [52, 131] width 105 height 15
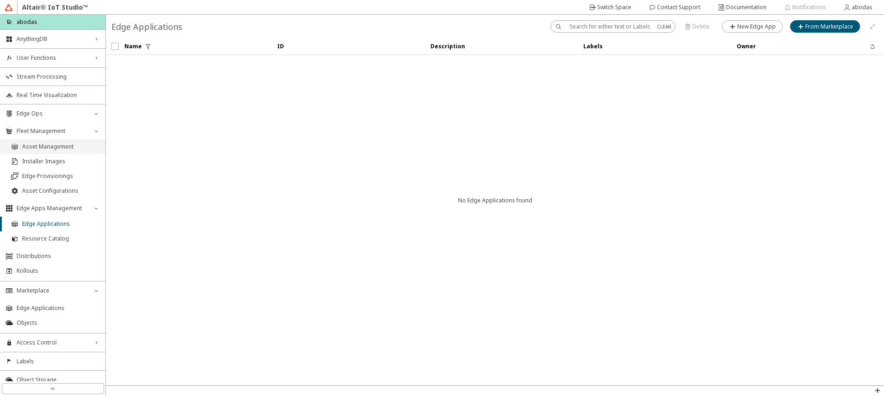
click at [53, 151] on li "Asset Management" at bounding box center [52, 147] width 105 height 15
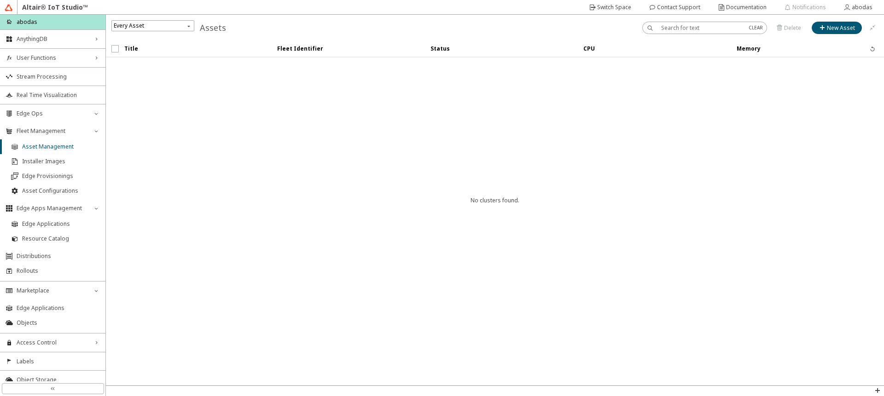
click at [842, 35] on div "Every Asset Assets" at bounding box center [495, 28] width 778 height 26
click at [0, 0] on slot "New Asset" at bounding box center [0, 0] width 0 height 0
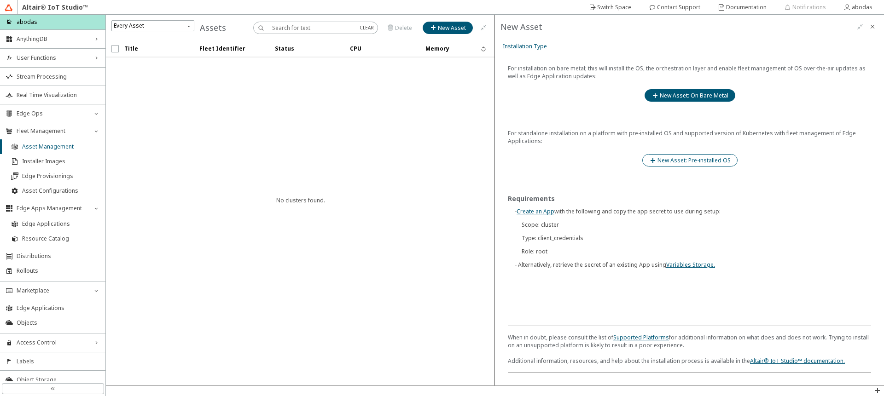
click at [0, 0] on slot "New Asset: Pre-installed OS" at bounding box center [0, 0] width 0 height 0
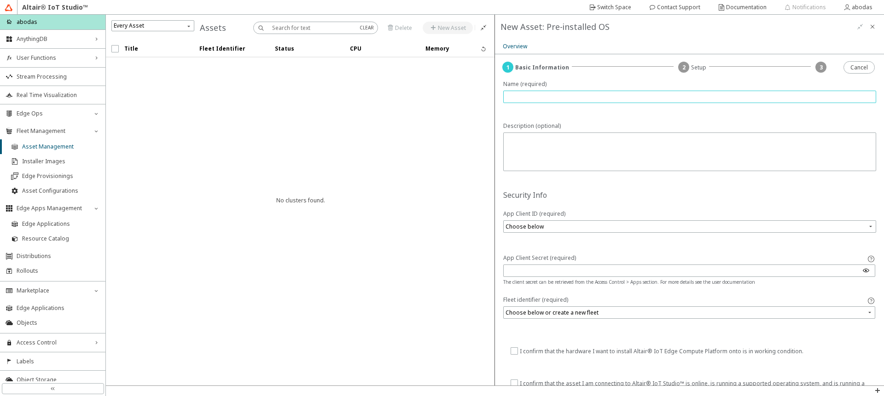
click at [525, 97] on input "text" at bounding box center [689, 97] width 365 height 8
type input "edge1"
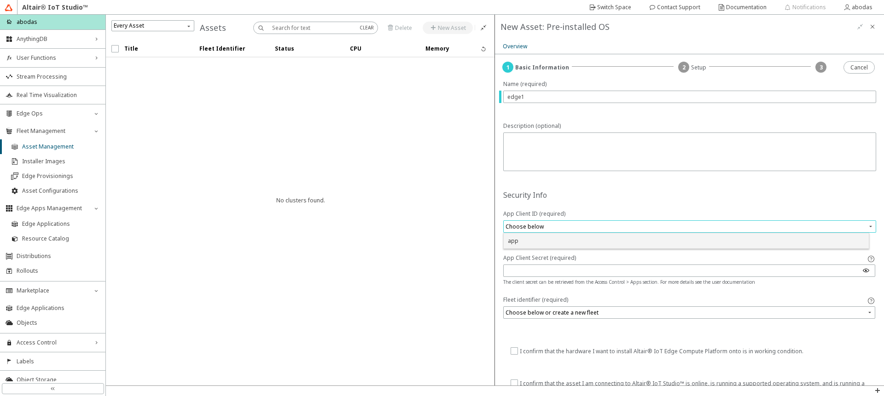
click at [546, 233] on input "search" at bounding box center [691, 227] width 370 height 14
click at [543, 230] on input "search" at bounding box center [691, 227] width 370 height 14
click at [533, 238] on div "app" at bounding box center [686, 241] width 357 height 8
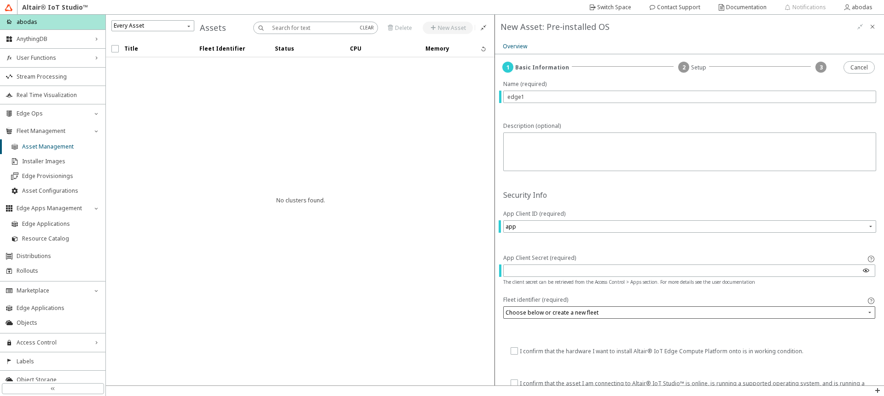
click at [546, 313] on input "search" at bounding box center [690, 313] width 369 height 14
click at [524, 348] on input "text" at bounding box center [647, 350] width 270 height 6
type input "main"
click at [845, 355] on paper-button "Create Fleet Identifier" at bounding box center [826, 350] width 75 height 12
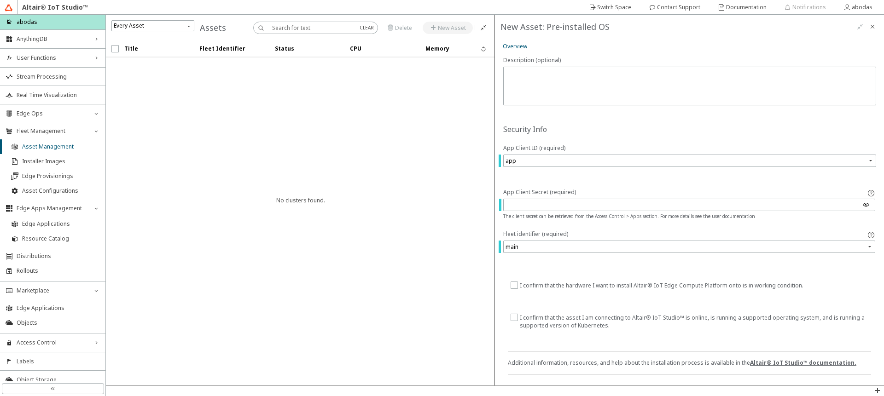
scroll to position [68, 0]
click at [511, 284] on input "checkbox" at bounding box center [514, 284] width 6 height 8
checkbox input "true"
click at [513, 316] on input "checkbox" at bounding box center [514, 320] width 6 height 16
checkbox input "true"
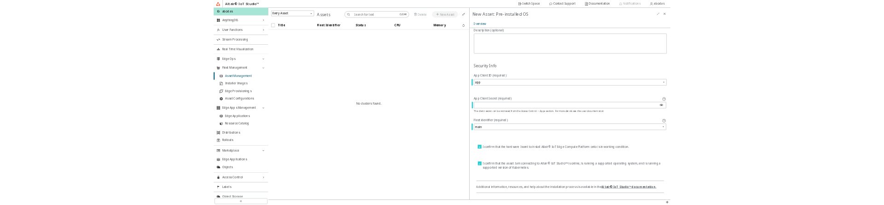
scroll to position [0, 0]
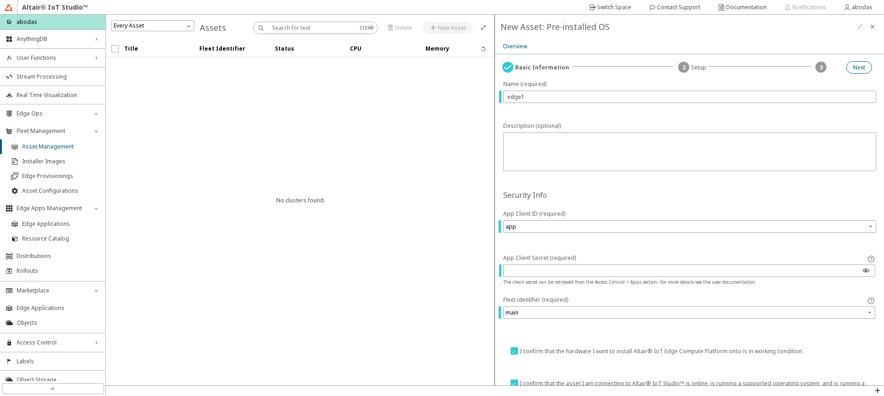
click at [0, 0] on slot "Next" at bounding box center [0, 0] width 0 height 0
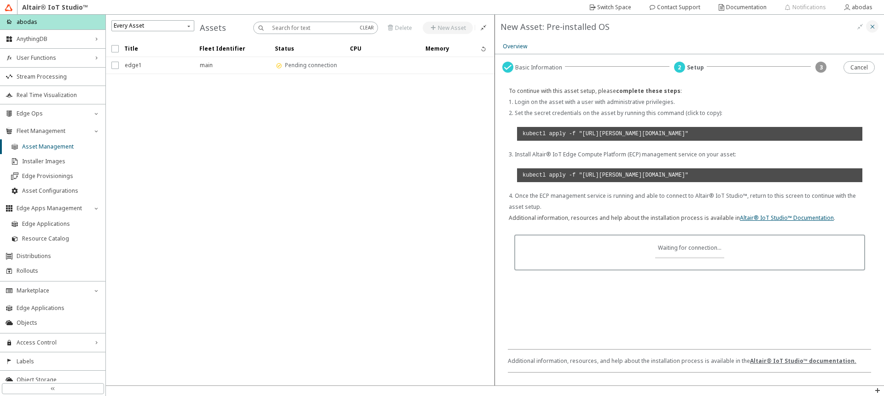
click at [873, 23] on iron-icon at bounding box center [872, 26] width 7 height 7
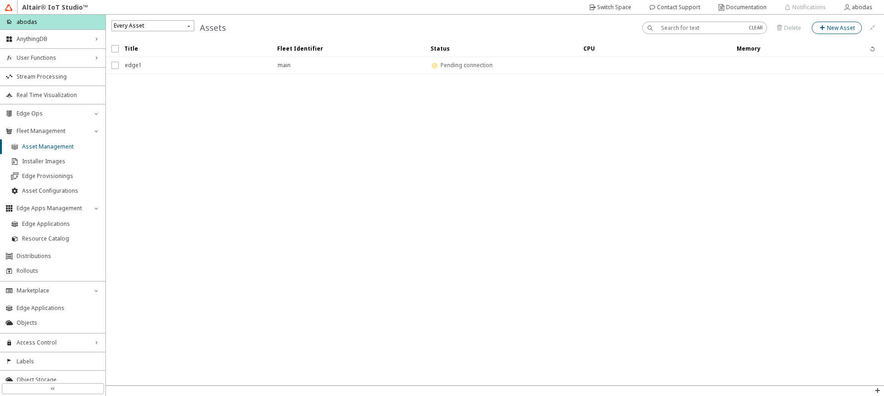
click at [827, 27] on iron-icon at bounding box center [823, 27] width 8 height 7
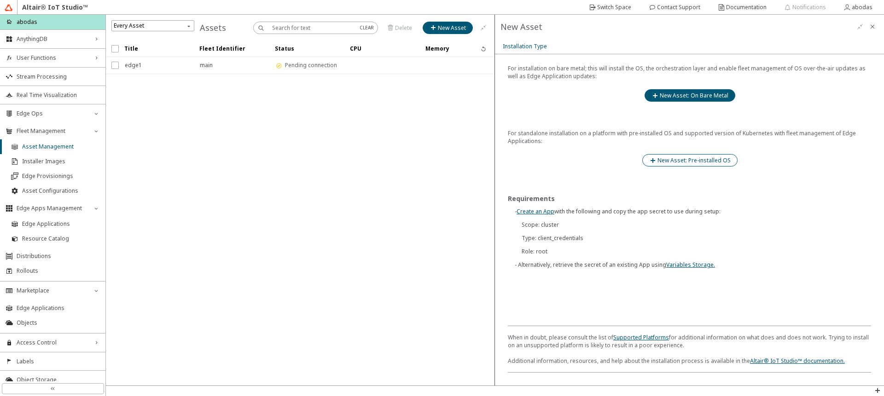
click at [0, 0] on slot "New Asset: Pre-installed OS" at bounding box center [0, 0] width 0 height 0
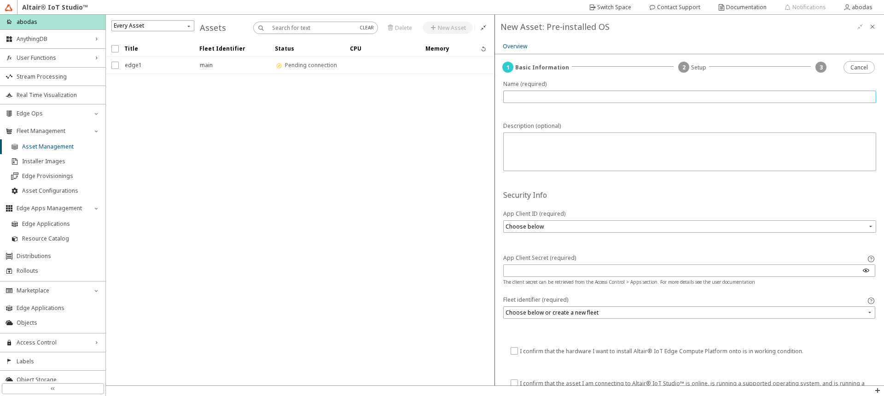
click at [608, 98] on input "text" at bounding box center [689, 97] width 365 height 8
type input "raspberryPi"
click at [575, 224] on input "search" at bounding box center [691, 227] width 370 height 14
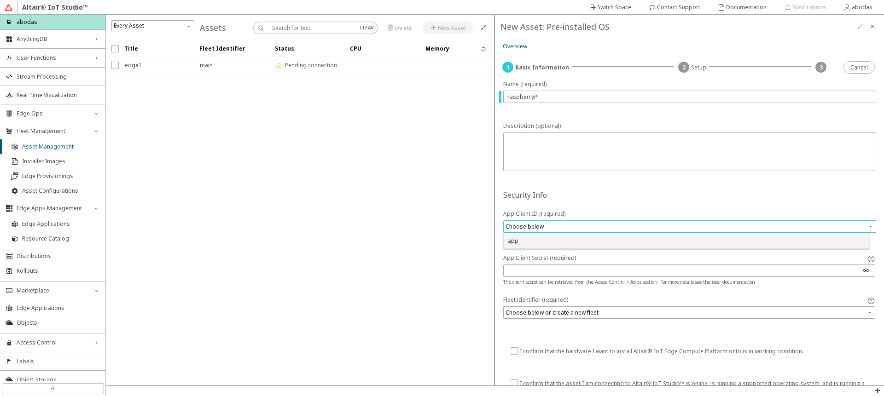
click at [563, 244] on div "app" at bounding box center [686, 241] width 357 height 8
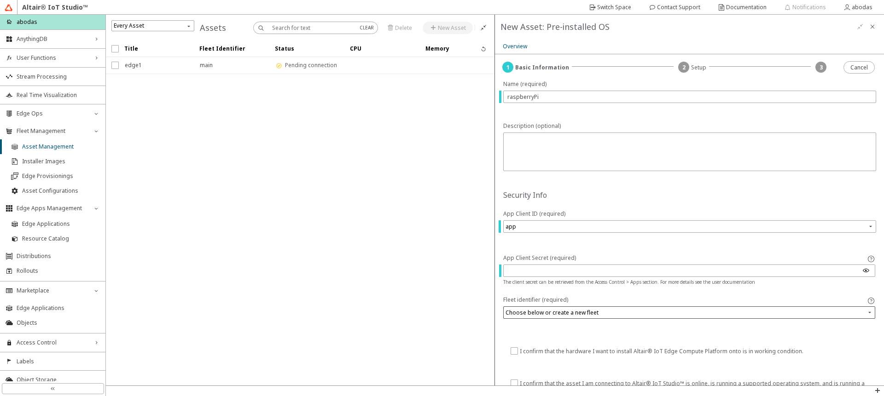
click at [565, 309] on input "search" at bounding box center [690, 313] width 369 height 14
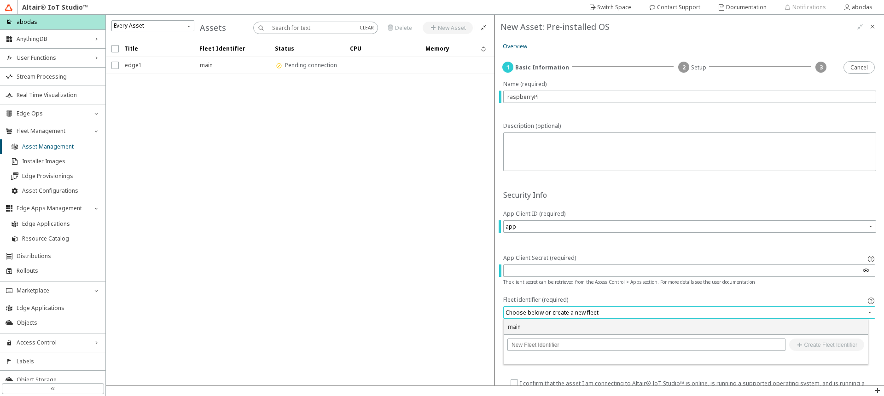
click at [555, 333] on div "main" at bounding box center [686, 327] width 364 height 15
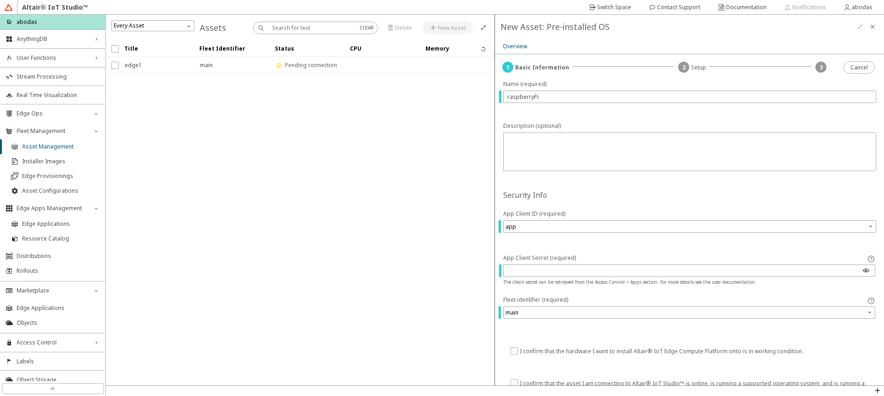
click at [0, 0] on slot "I confirm that the hardware I want to install Altair® IoT Edge Compute Platform…" at bounding box center [0, 0] width 0 height 0
click at [515, 352] on input "checkbox" at bounding box center [514, 352] width 6 height 8
checkbox input "true"
click at [515, 382] on input "checkbox" at bounding box center [514, 388] width 6 height 16
checkbox input "true"
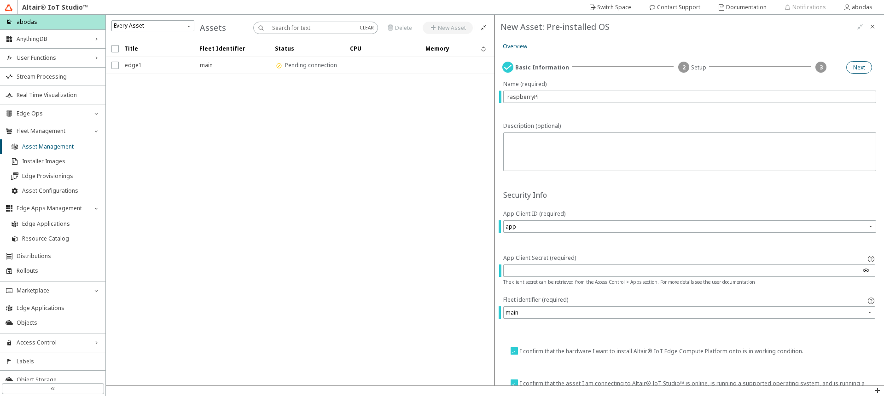
click at [864, 67] on paper-button "Next" at bounding box center [859, 67] width 26 height 12
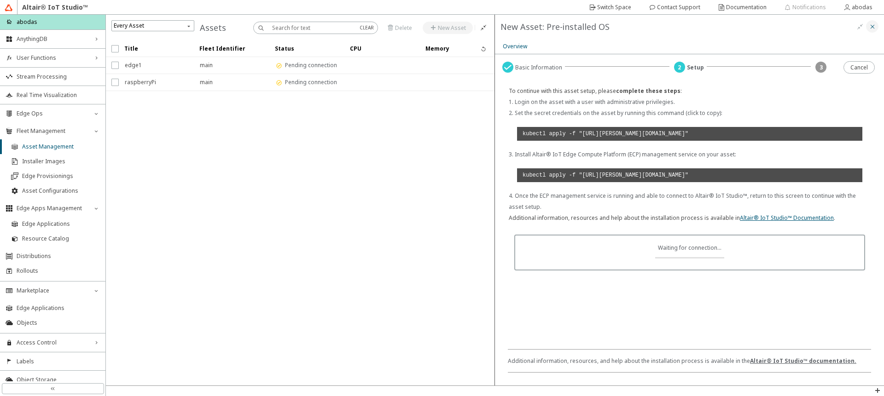
click at [869, 27] on iron-icon at bounding box center [872, 26] width 7 height 7
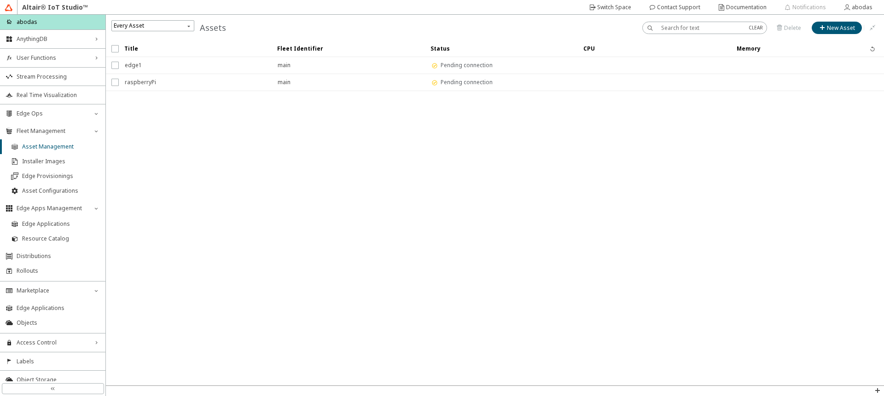
click at [670, 26] on input "text" at bounding box center [701, 28] width 80 height 8
type input "e"
click at [633, 131] on iron-scroll-threshold "Title Fleet Identifier Status CPU Memory" at bounding box center [495, 213] width 778 height 345
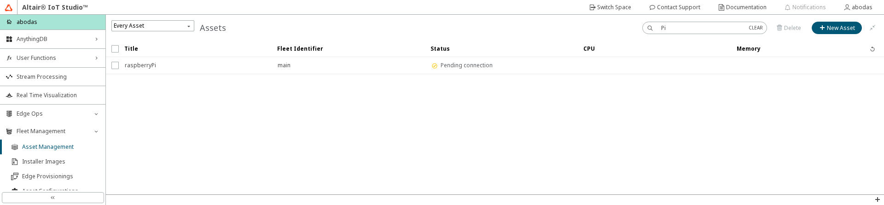
click at [699, 29] on input "Pi" at bounding box center [701, 28] width 80 height 8
click at [680, 25] on input "edge" at bounding box center [701, 28] width 80 height 8
type input "main"
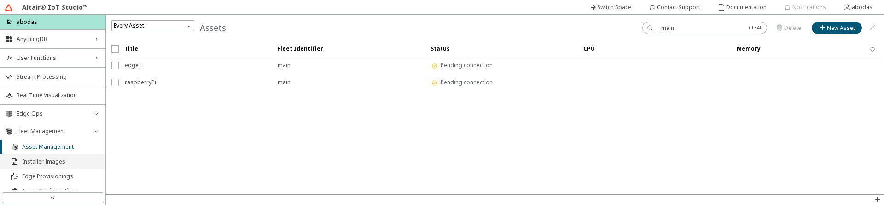
click at [42, 163] on span "Installer Images" at bounding box center [61, 161] width 78 height 7
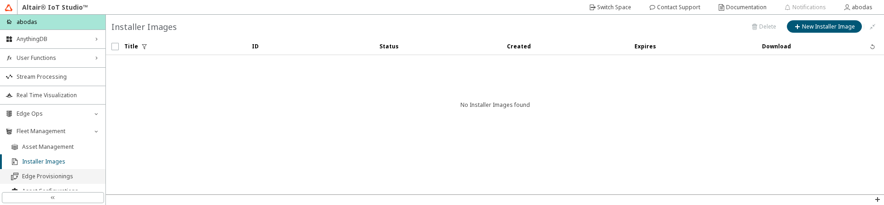
click at [43, 178] on span "Edge Provisionings" at bounding box center [61, 176] width 78 height 7
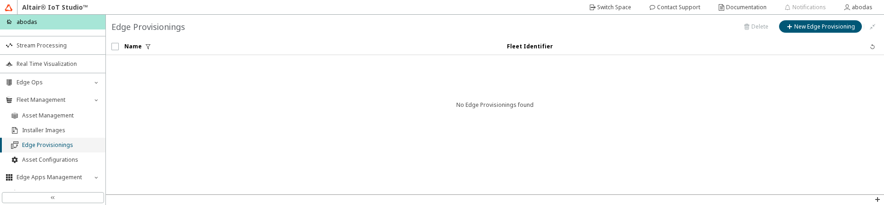
scroll to position [55, 0]
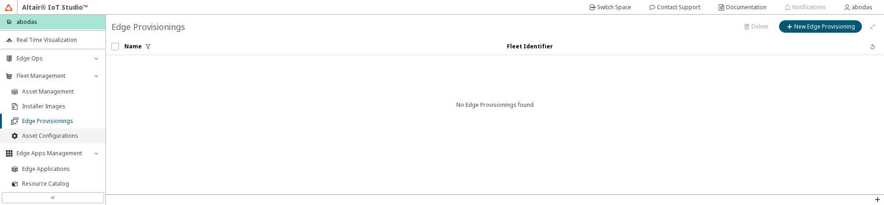
click at [61, 138] on span "Asset Configurations" at bounding box center [61, 135] width 78 height 7
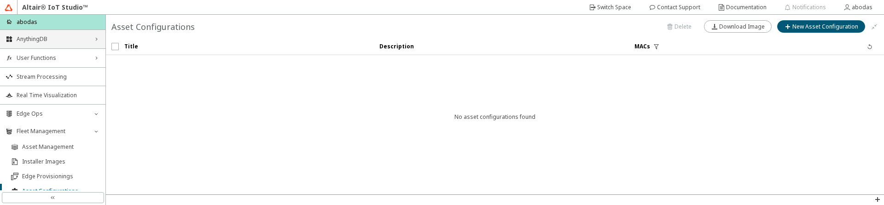
click at [43, 45] on div "AnythingDB right_chevron" at bounding box center [52, 39] width 105 height 18
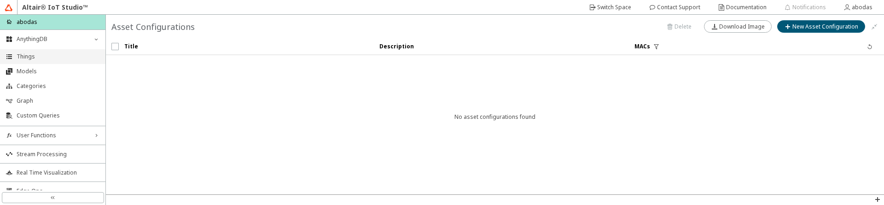
click at [42, 60] on li "Things" at bounding box center [52, 56] width 105 height 15
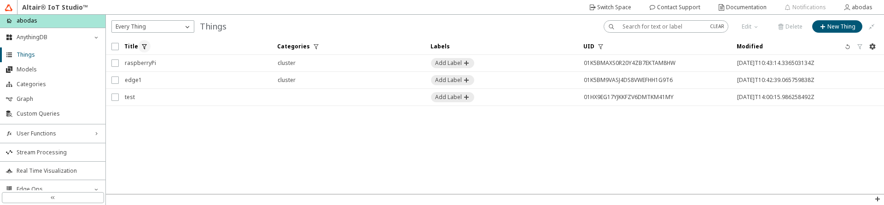
click at [144, 51] on paper-button at bounding box center [144, 46] width 12 height 12
click at [155, 79] on div "oper" at bounding box center [133, 80] width 46 height 9
click at [240, 35] on div "Pin List Things" at bounding box center [495, 26] width 778 height 23
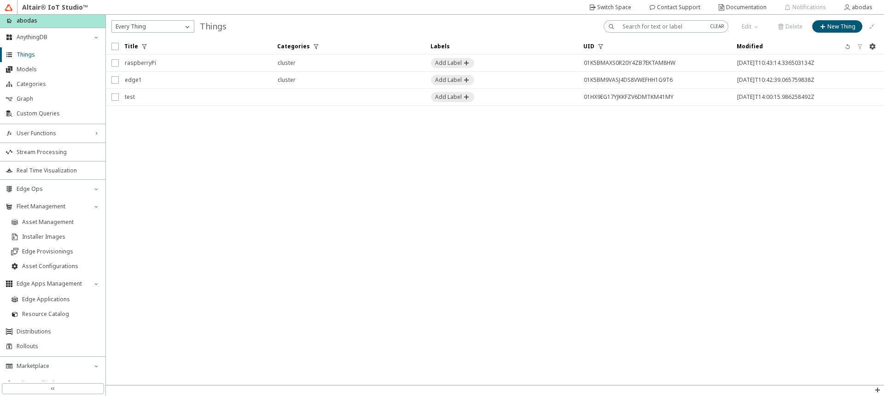
click at [675, 26] on input "text" at bounding box center [663, 27] width 80 height 8
click at [29, 221] on span "Asset Management" at bounding box center [61, 222] width 78 height 7
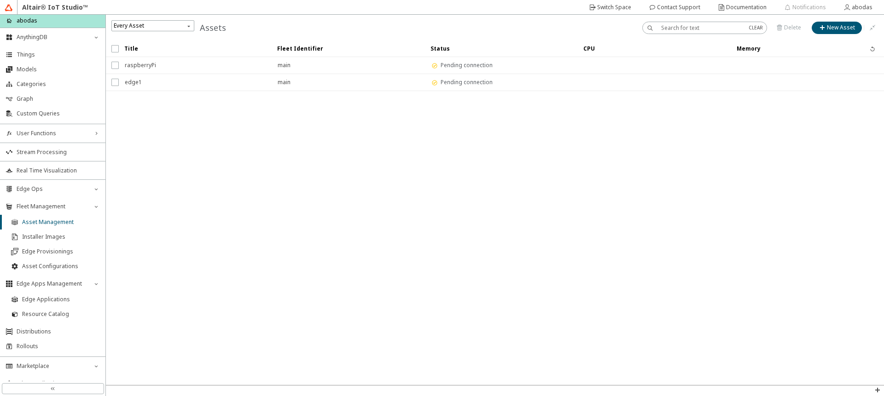
click at [690, 29] on input "text" at bounding box center [701, 28] width 80 height 8
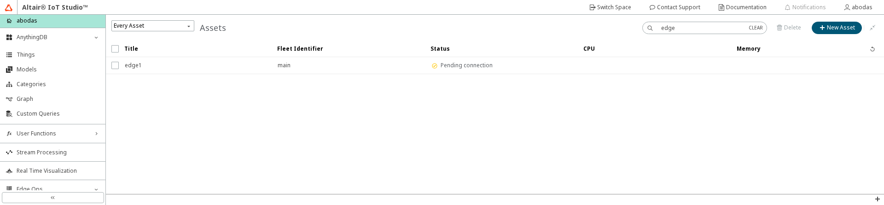
click at [684, 29] on input "edge" at bounding box center [701, 28] width 80 height 8
type input "e"
type input "main"
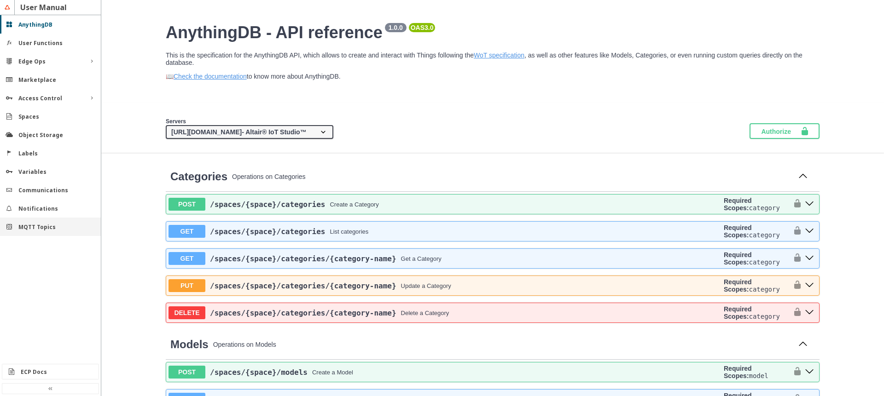
click at [40, 223] on div "MQTT Topics" at bounding box center [53, 227] width 71 height 8
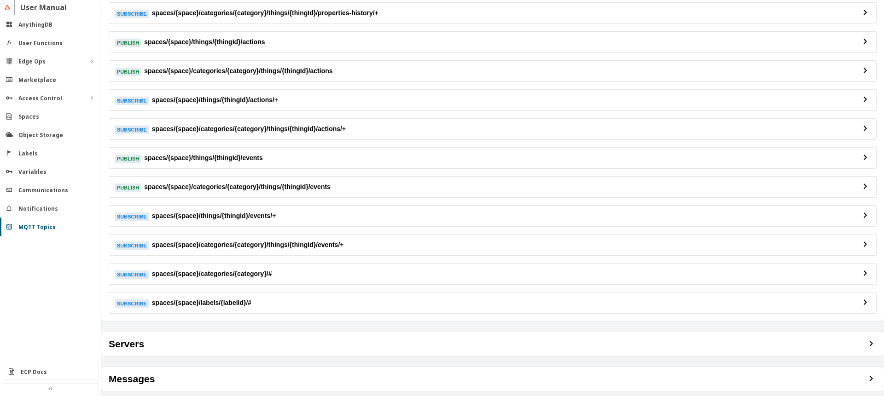
scroll to position [306, 0]
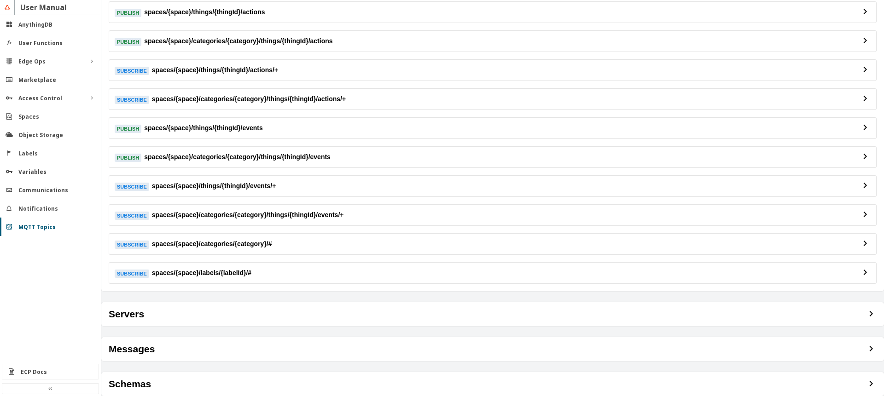
click at [279, 248] on h3 "Subscribe spaces/{space}/categories/{category}/#" at bounding box center [487, 244] width 745 height 10
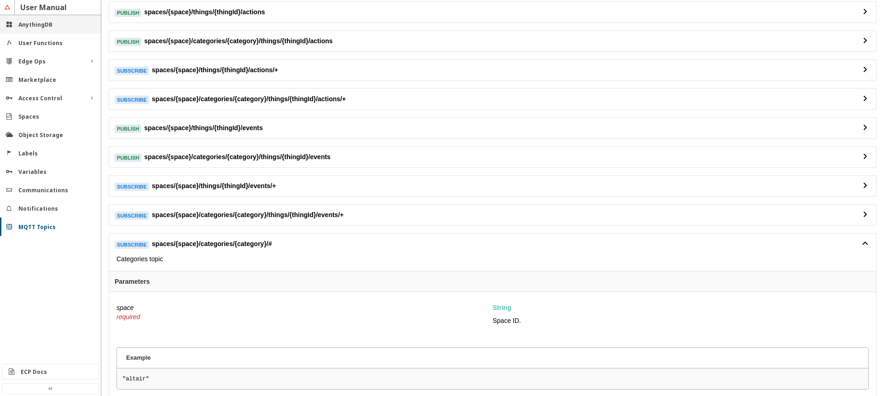
click at [69, 25] on div "AnythingDB" at bounding box center [53, 25] width 71 height 8
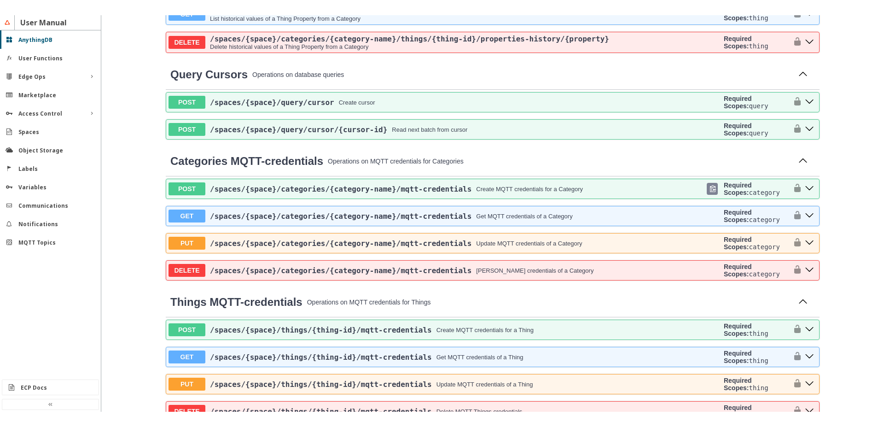
scroll to position [2542, 0]
